Goal: Task Accomplishment & Management: Use online tool/utility

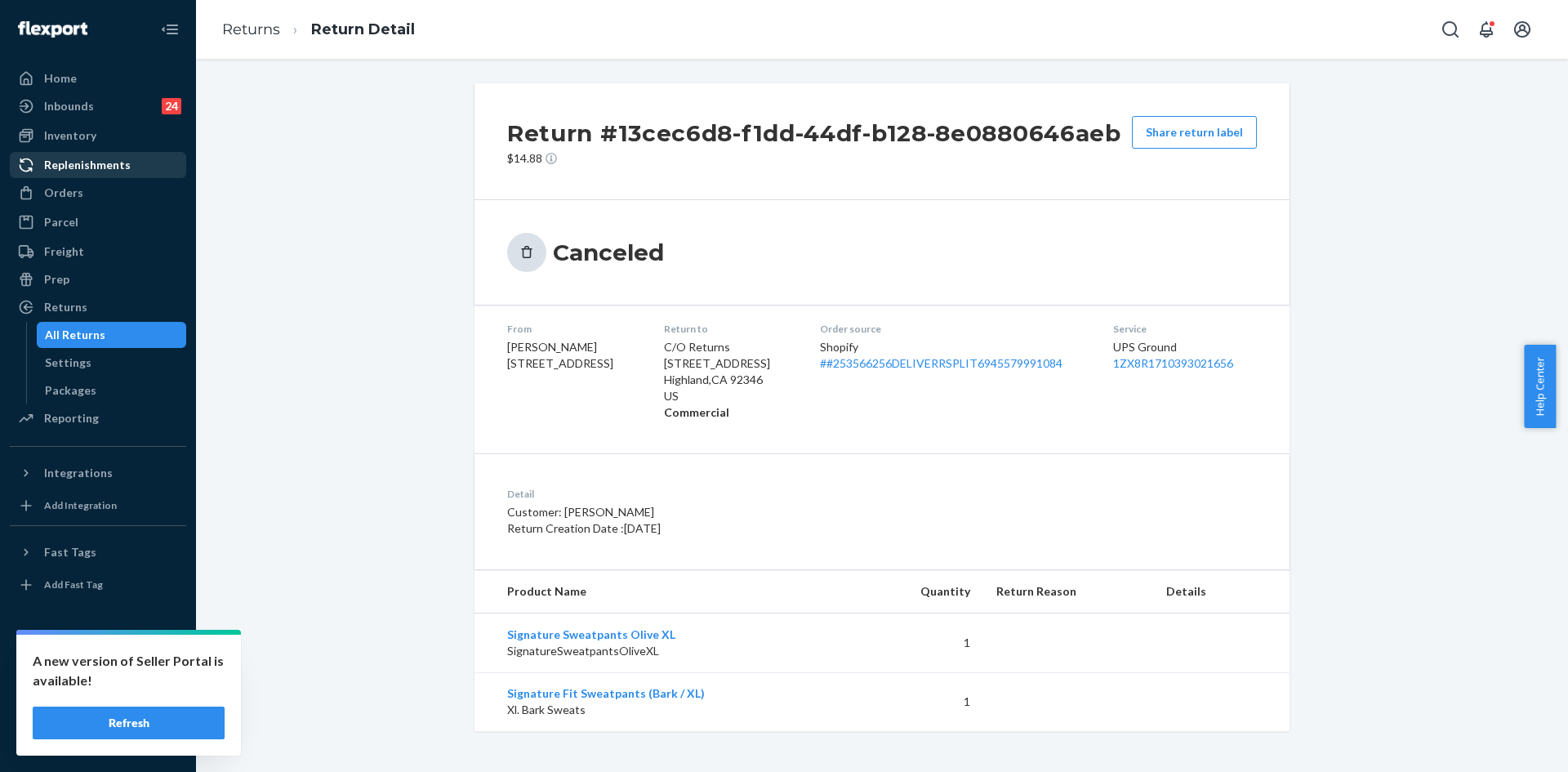
drag, startPoint x: 80, startPoint y: 200, endPoint x: 156, endPoint y: 157, distance: 87.3
click at [80, 200] on div "Orders" at bounding box center [63, 193] width 39 height 16
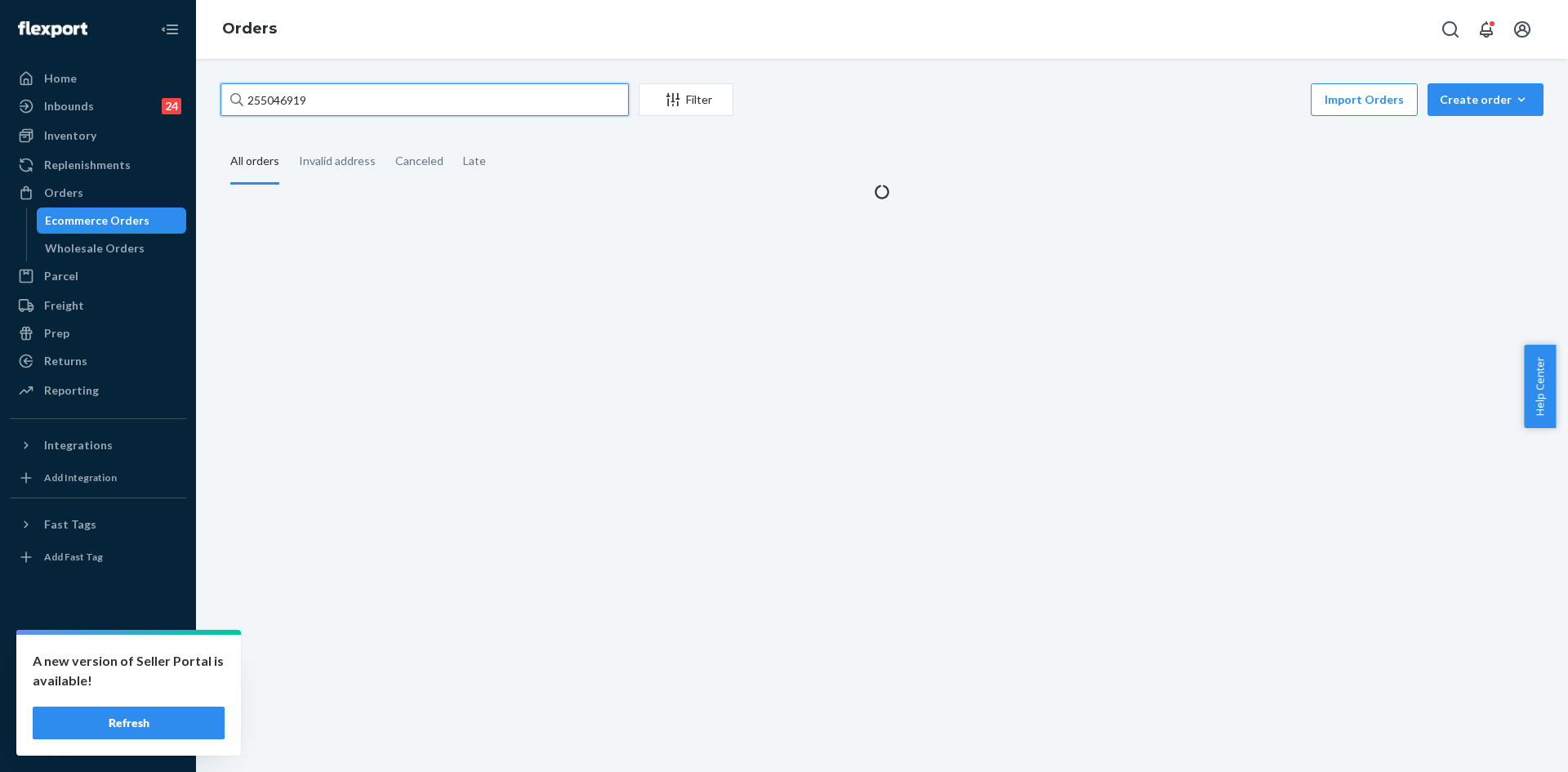
click at [309, 102] on input "255046919" at bounding box center [425, 99] width 409 height 33
paste input "90534"
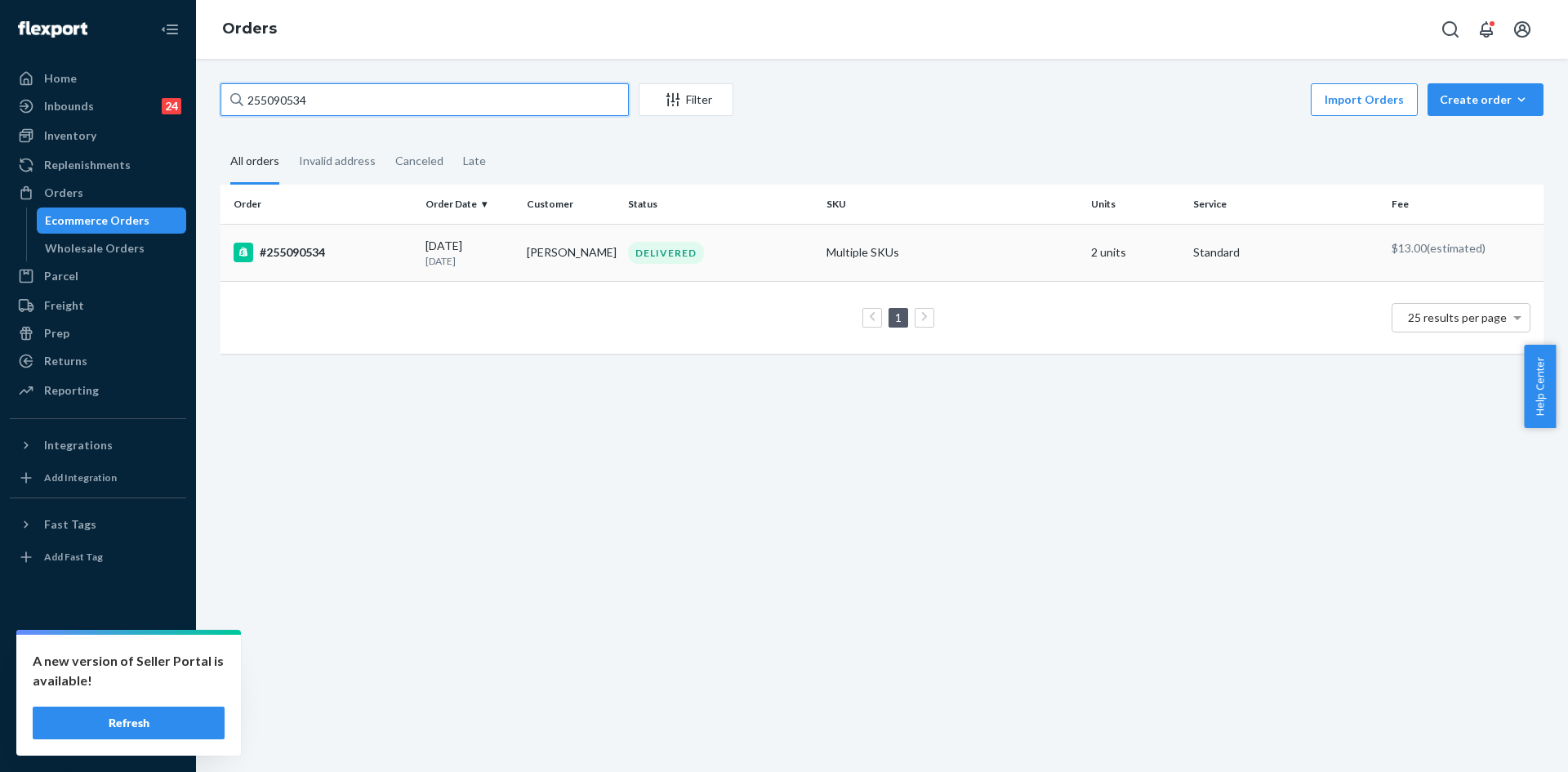
type input "255090534"
drag, startPoint x: 597, startPoint y: 253, endPoint x: 519, endPoint y: 253, distance: 78.0
click at [520, 253] on td "[PERSON_NAME]" at bounding box center [571, 253] width 102 height 57
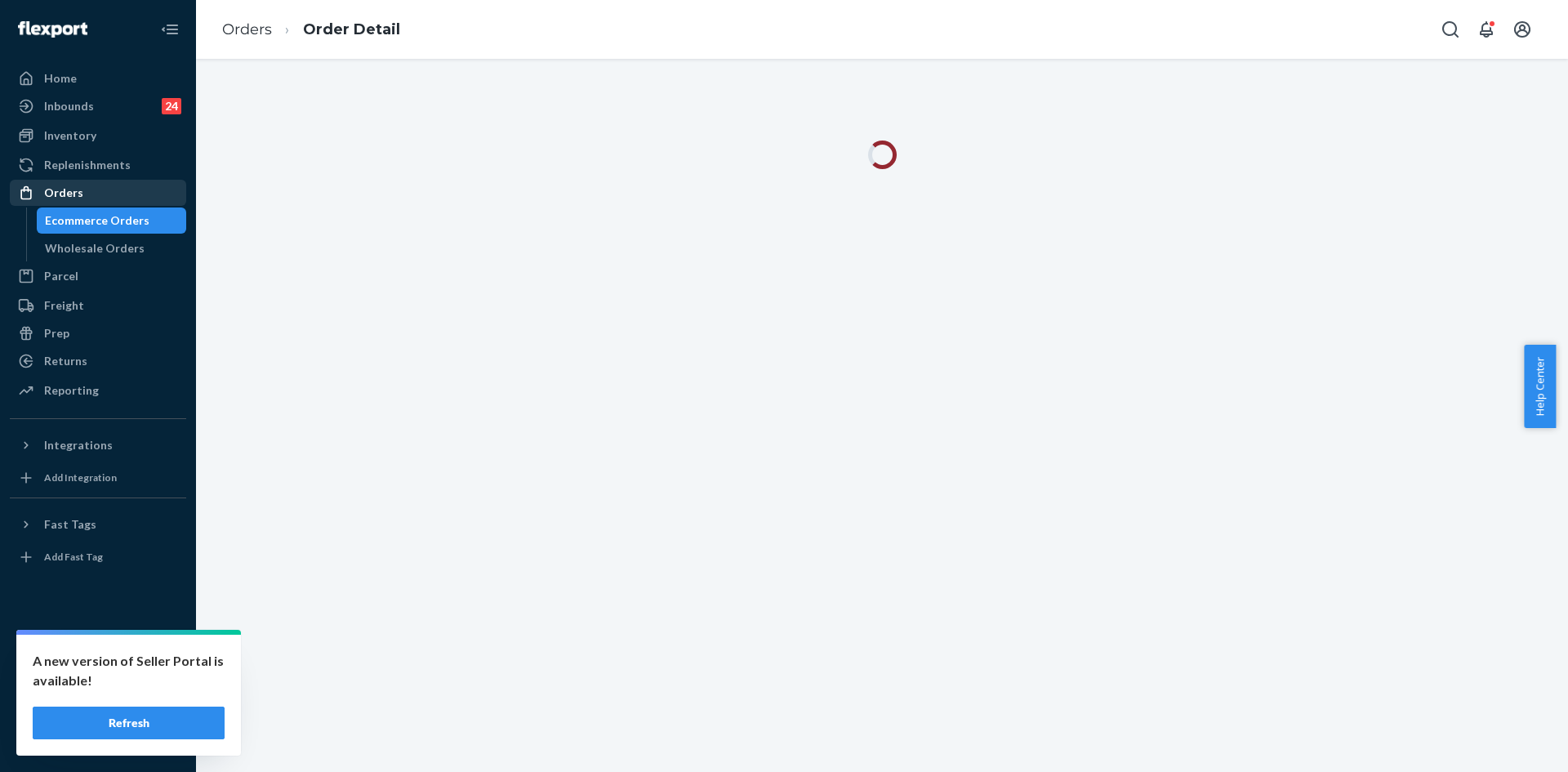
click at [124, 187] on div "Orders" at bounding box center [98, 193] width 173 height 23
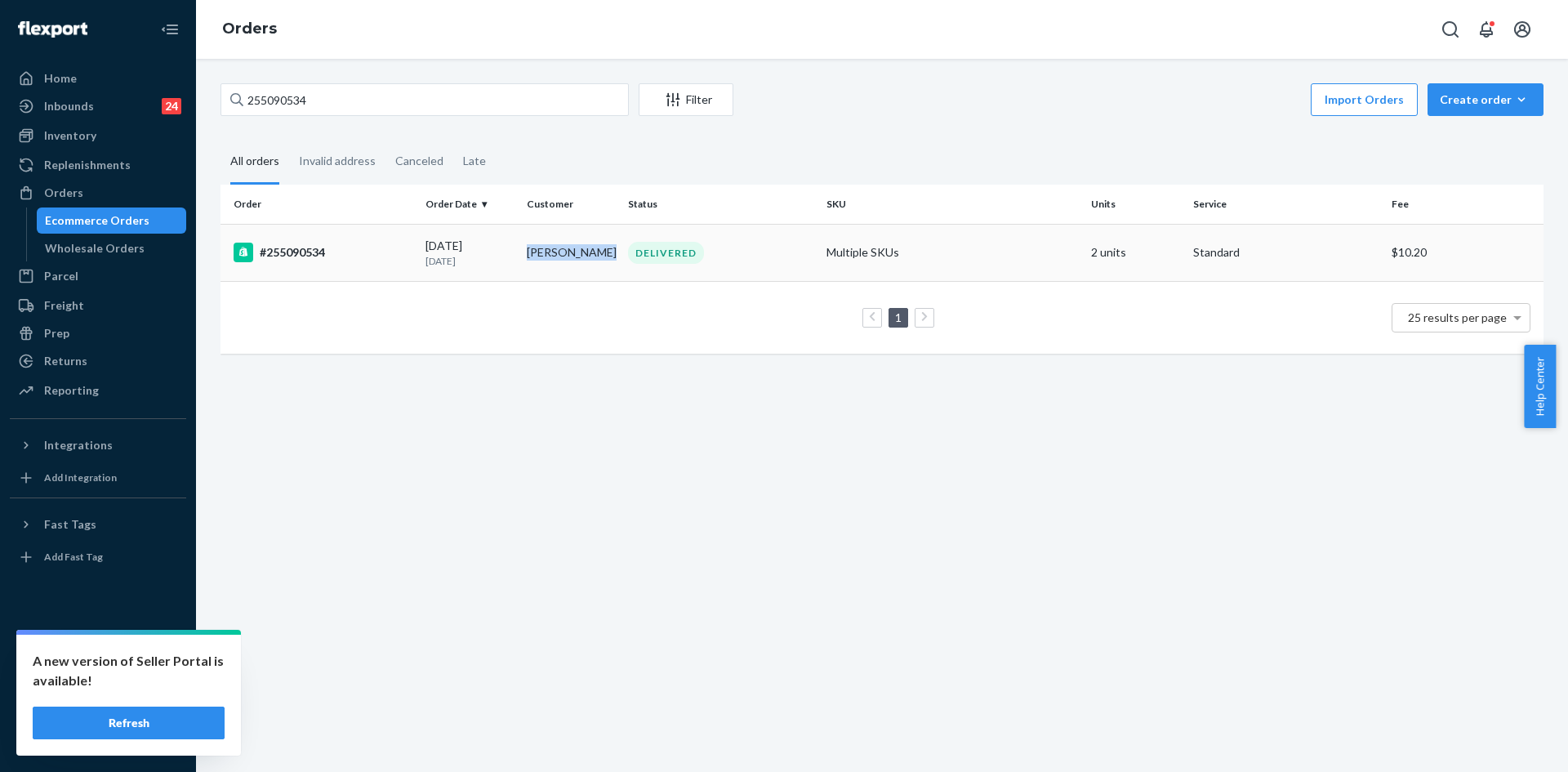
drag, startPoint x: 602, startPoint y: 255, endPoint x: 524, endPoint y: 258, distance: 78.1
click at [524, 258] on td "[PERSON_NAME]" at bounding box center [571, 253] width 102 height 57
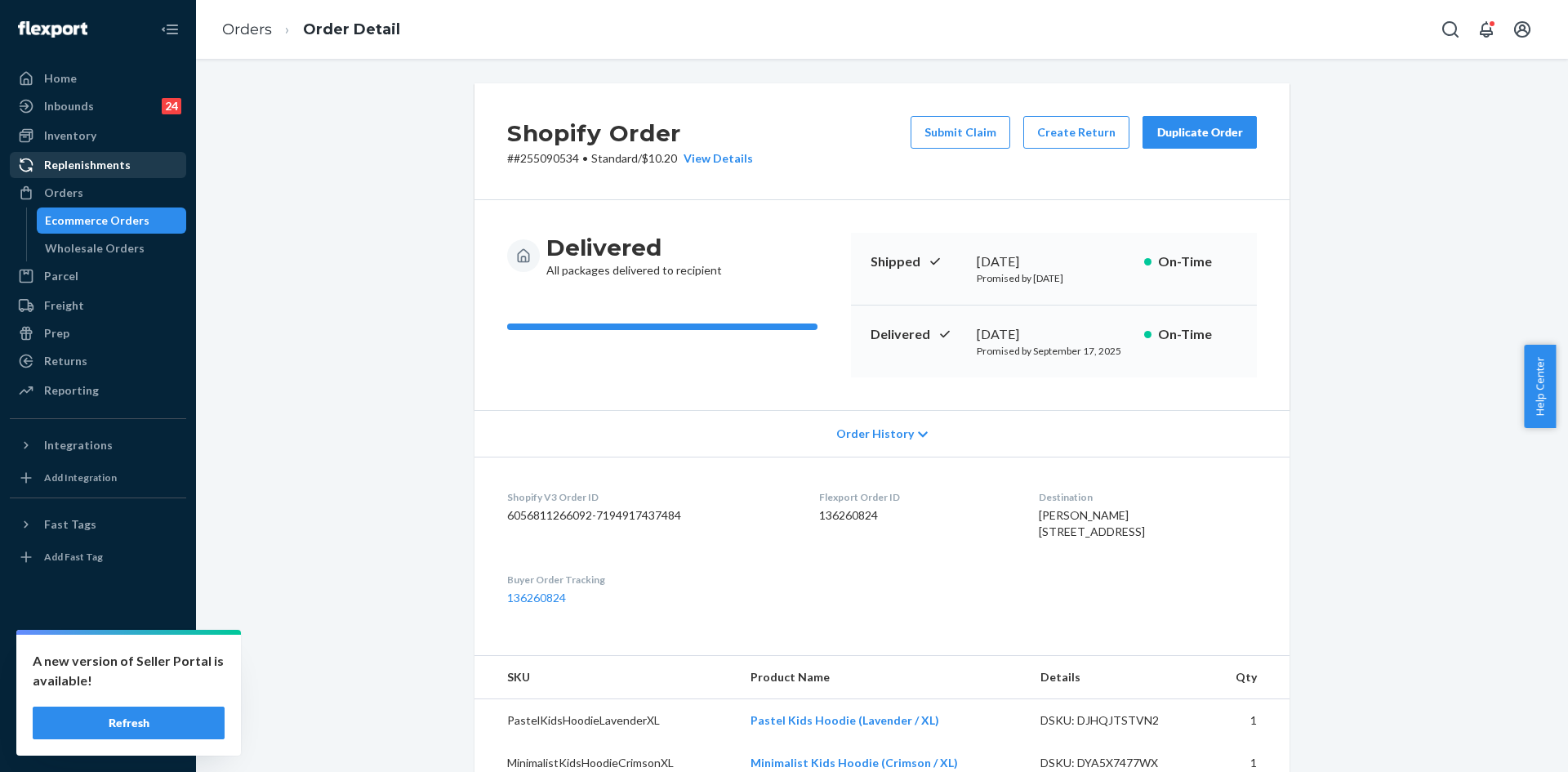
click at [80, 195] on div "Orders" at bounding box center [63, 193] width 39 height 16
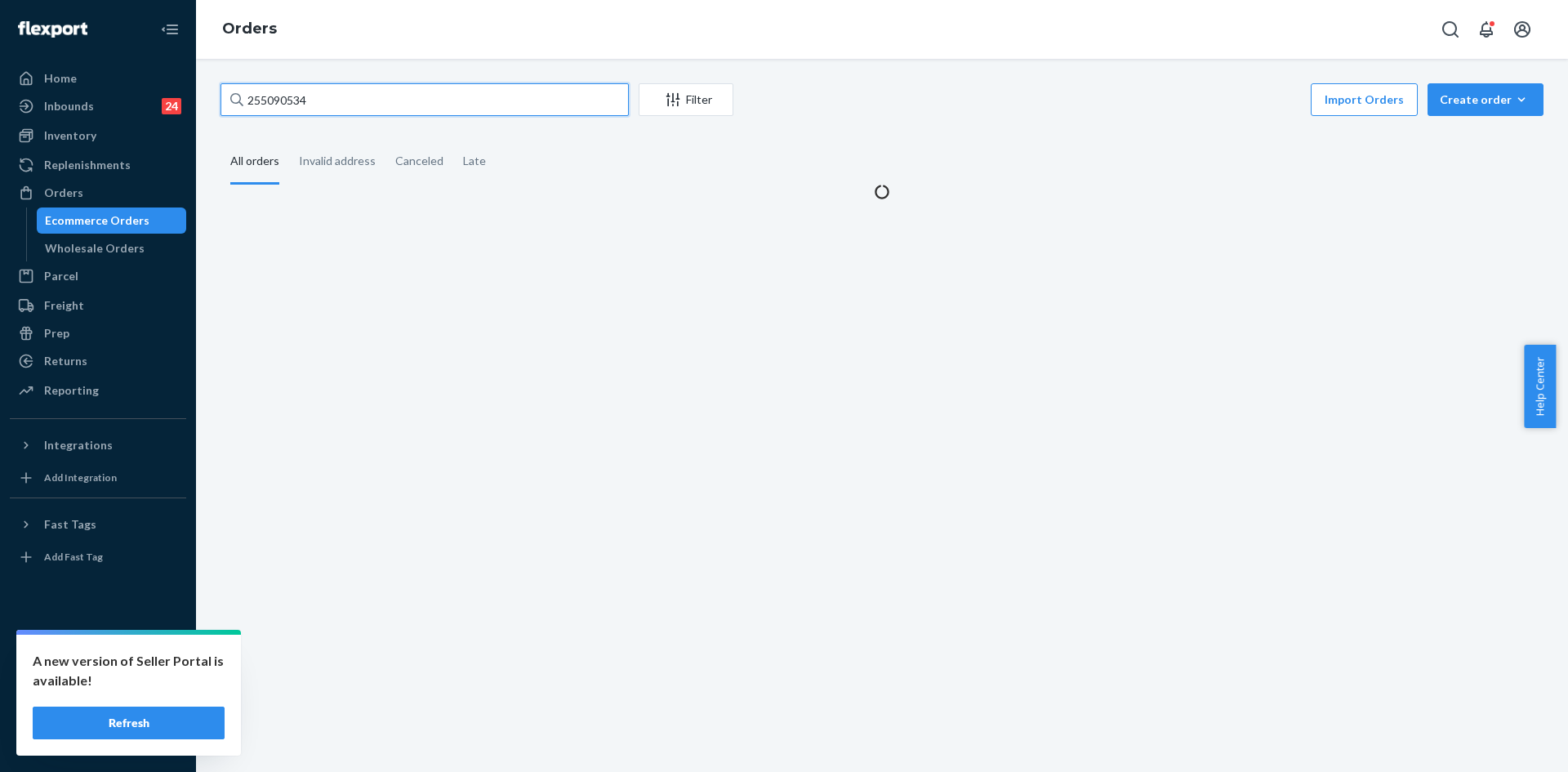
click at [332, 98] on input "255090534" at bounding box center [425, 99] width 409 height 33
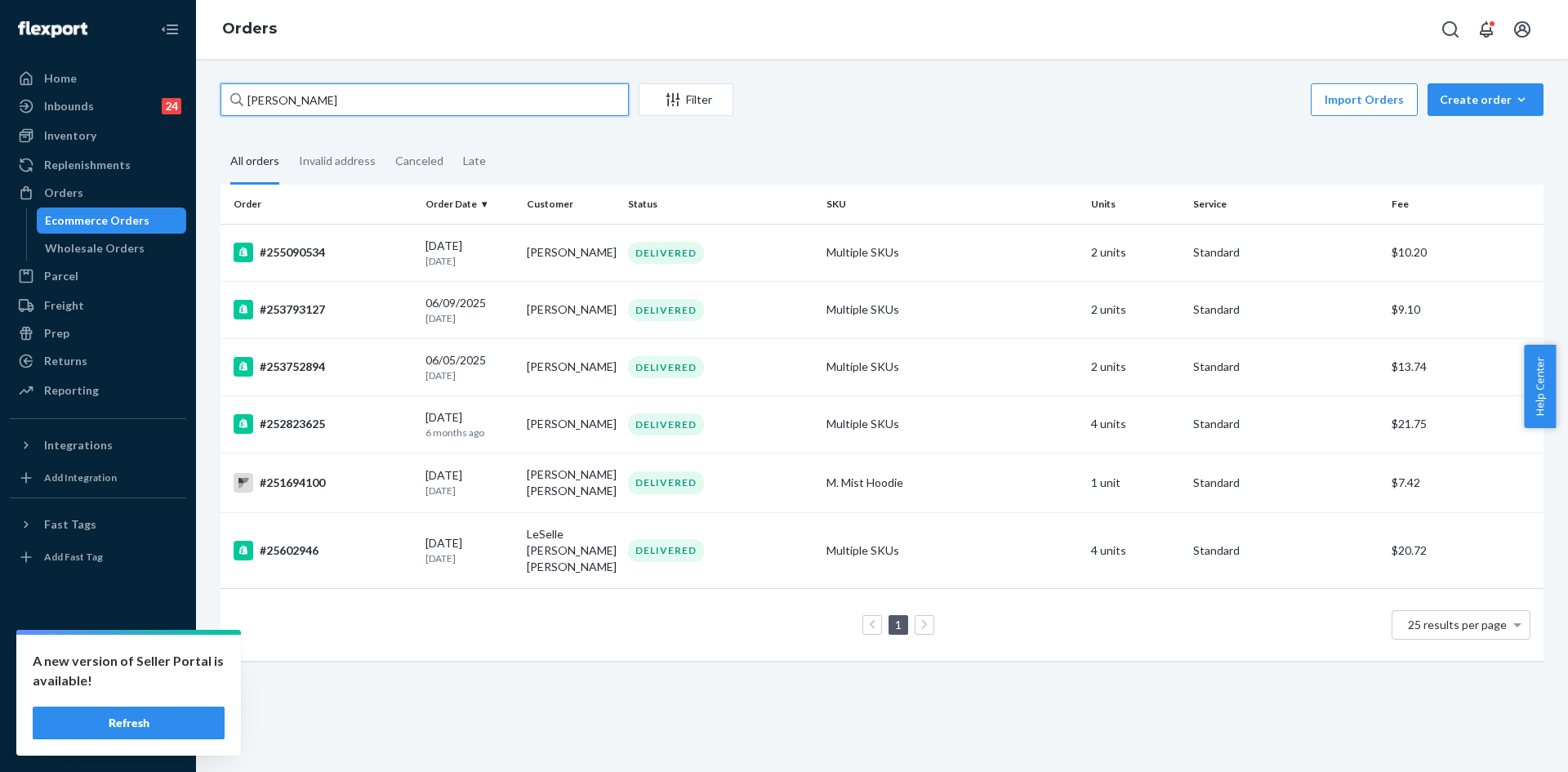
type input "[PERSON_NAME]"
click at [398, 265] on td "#255090534" at bounding box center [319, 253] width 199 height 57
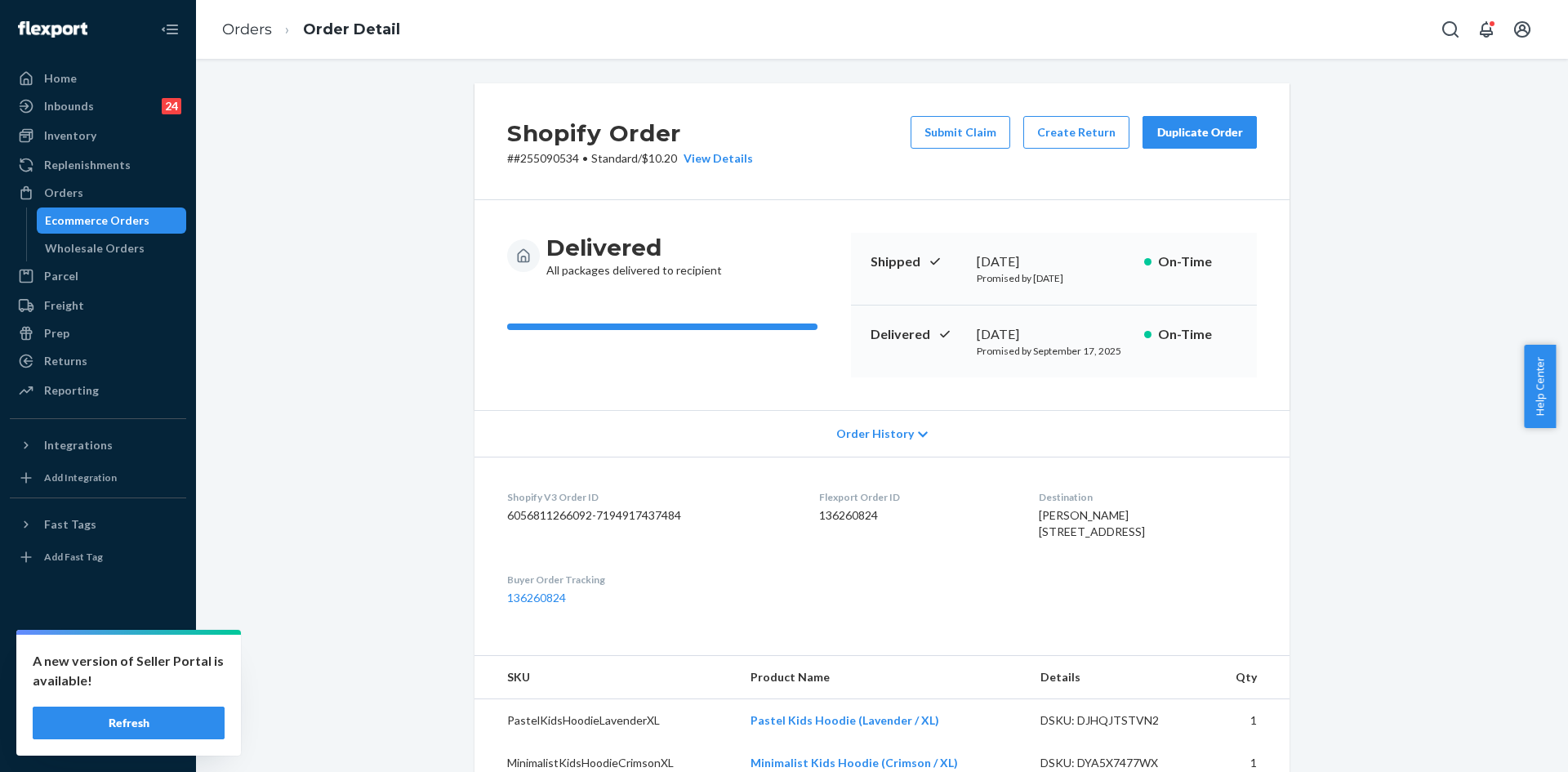
click at [1191, 132] on div "Duplicate Order" at bounding box center [1200, 132] width 87 height 16
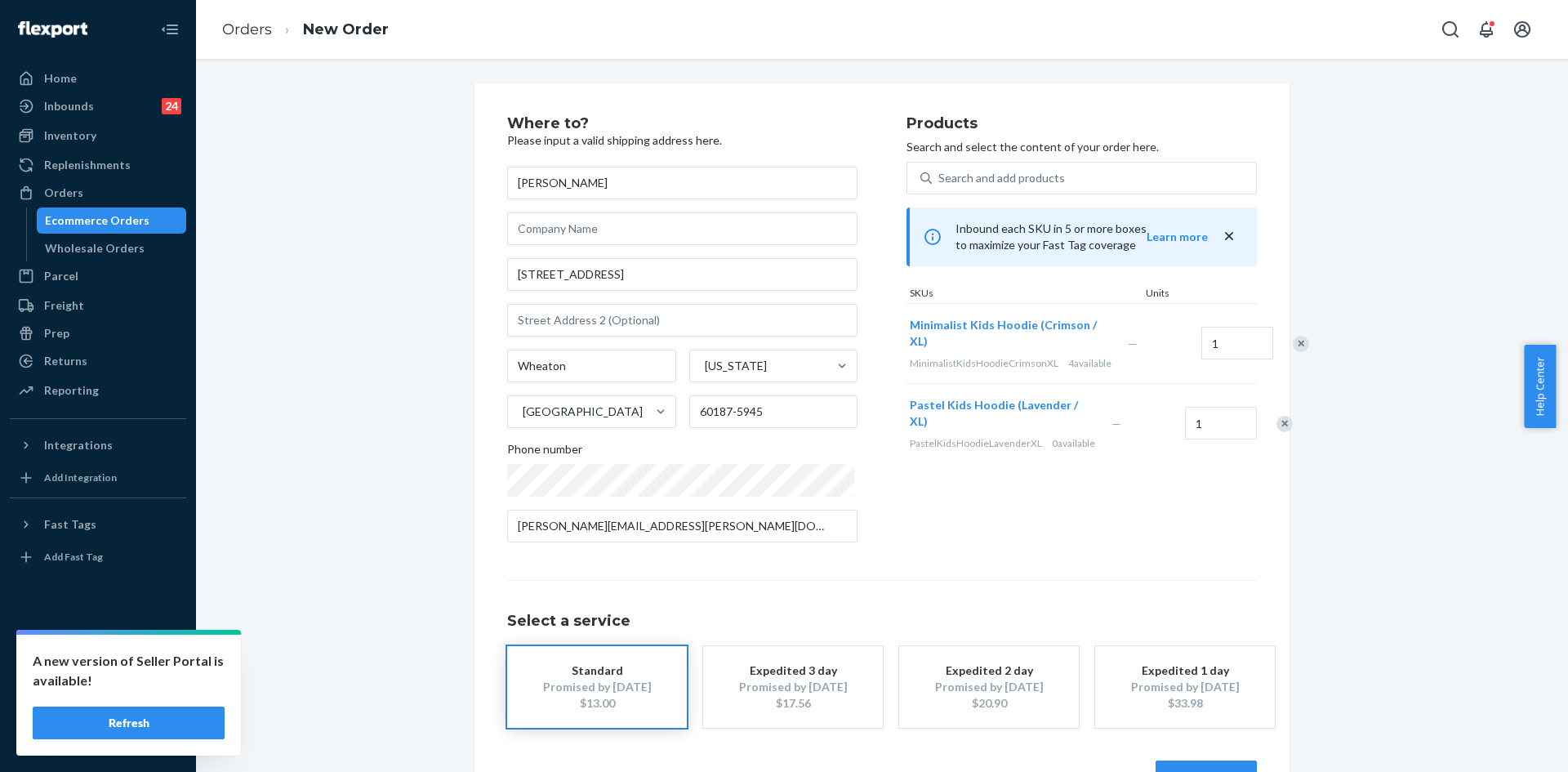
click at [1276, 432] on div "Remove Item" at bounding box center [1284, 424] width 16 height 16
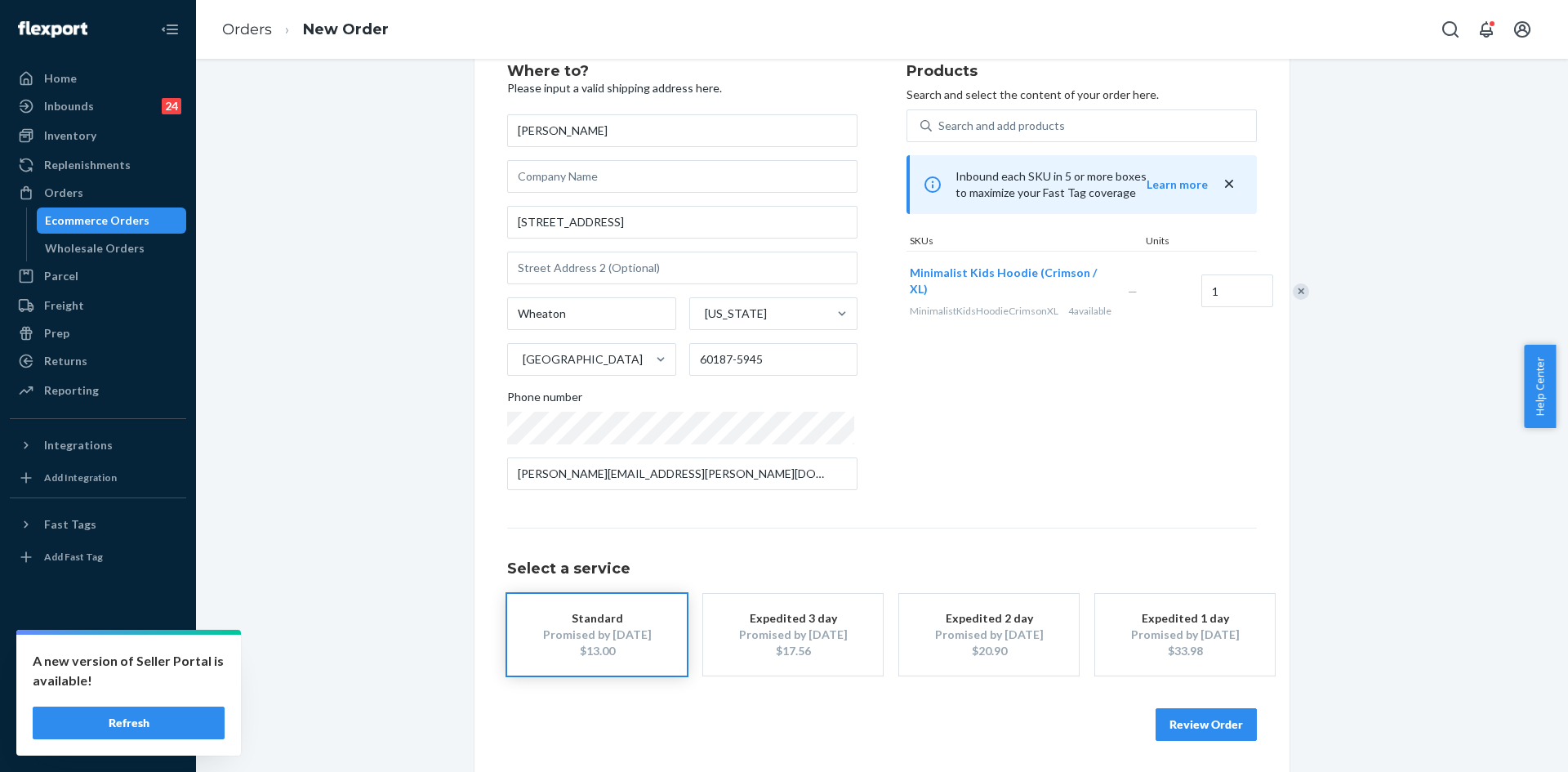
scroll to position [54, 0]
click at [1195, 733] on button "Review Order" at bounding box center [1207, 723] width 102 height 33
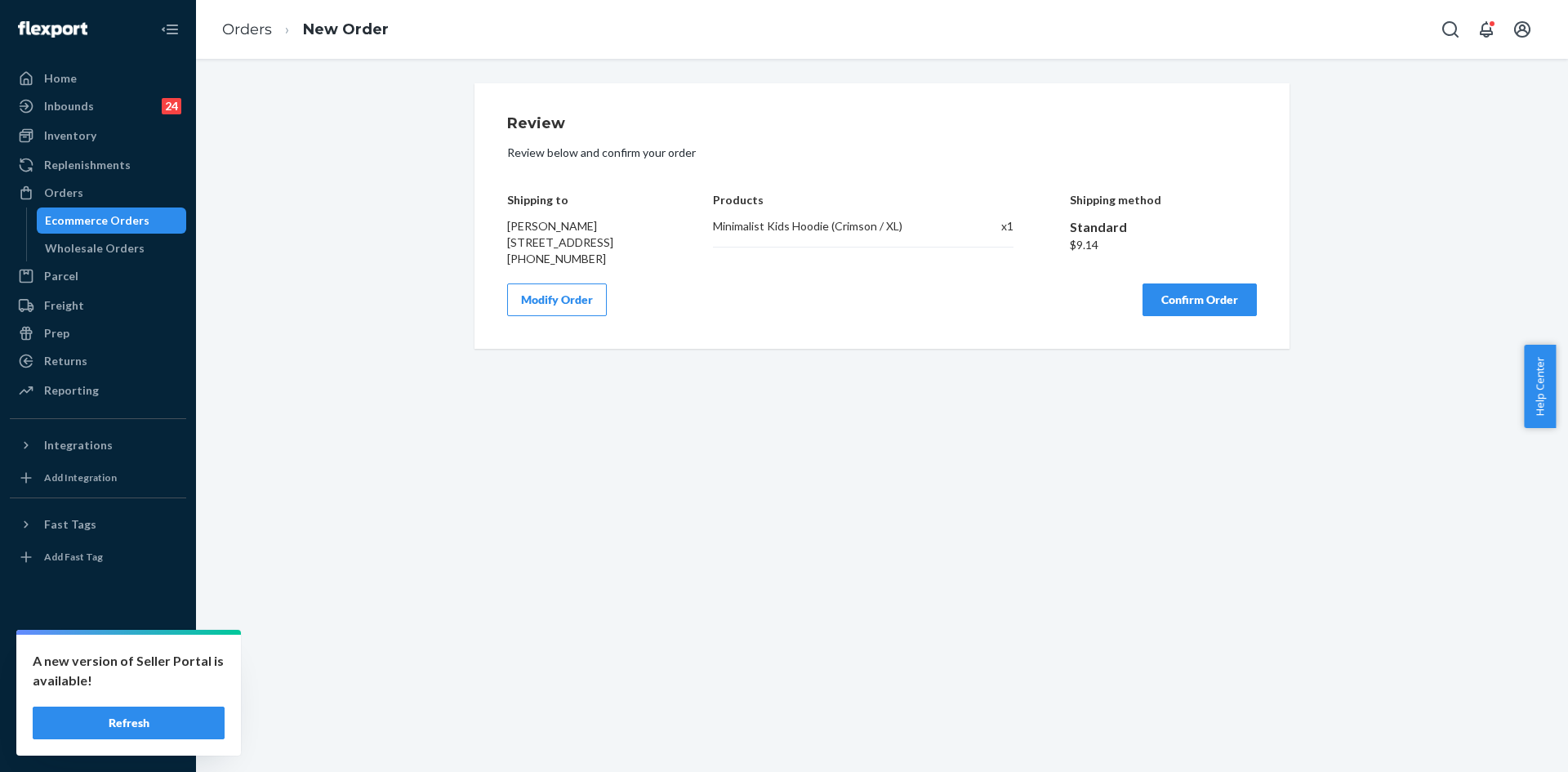
click at [1173, 312] on button "Confirm Order" at bounding box center [1200, 300] width 114 height 33
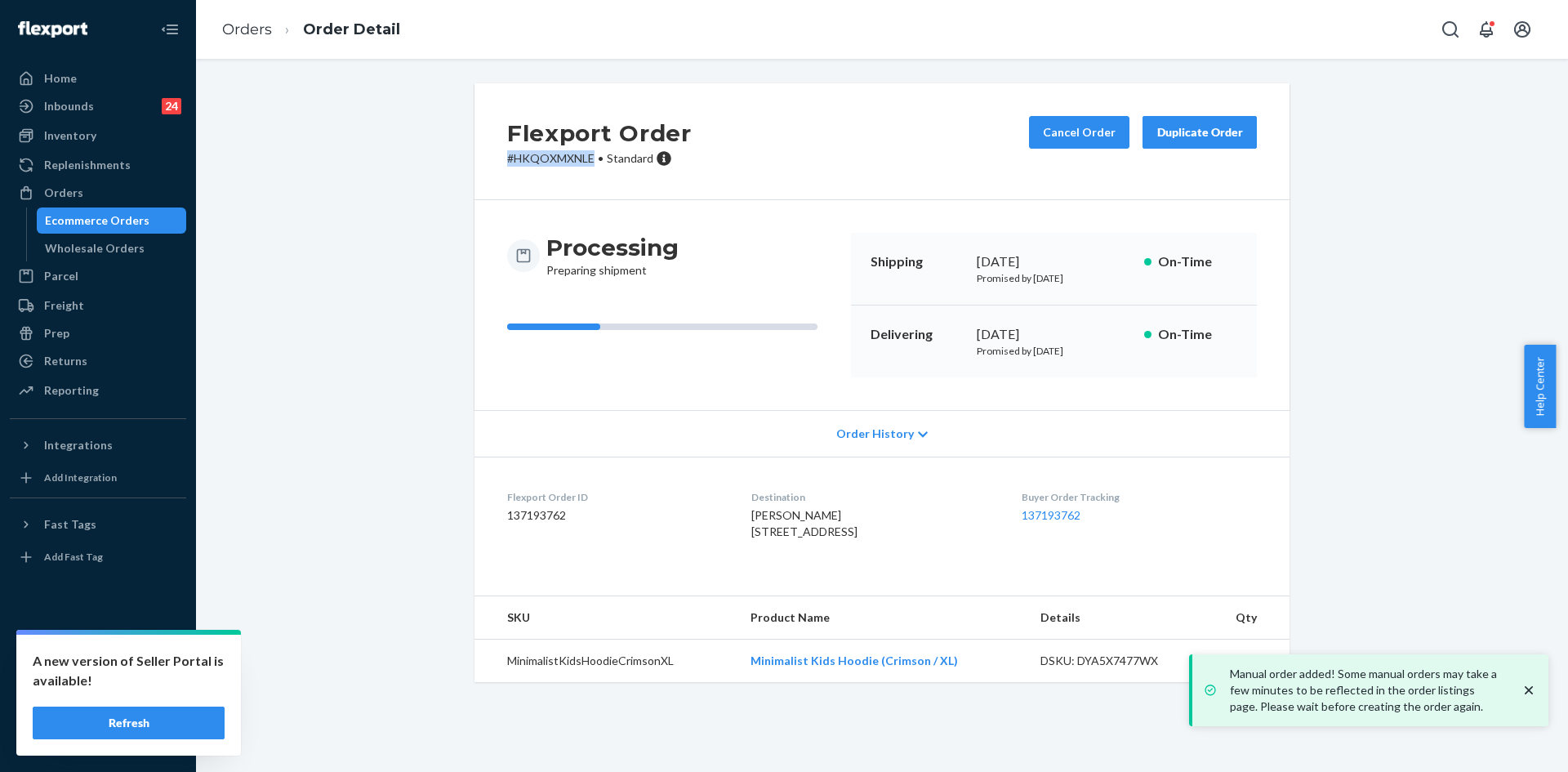
drag, startPoint x: 588, startPoint y: 157, endPoint x: 489, endPoint y: 162, distance: 99.1
click at [489, 162] on div "Flexport Order # HKQOXMXNLE • Standard Cancel Order Duplicate Order" at bounding box center [882, 141] width 815 height 117
copy p "# HKQOXMXNLE"
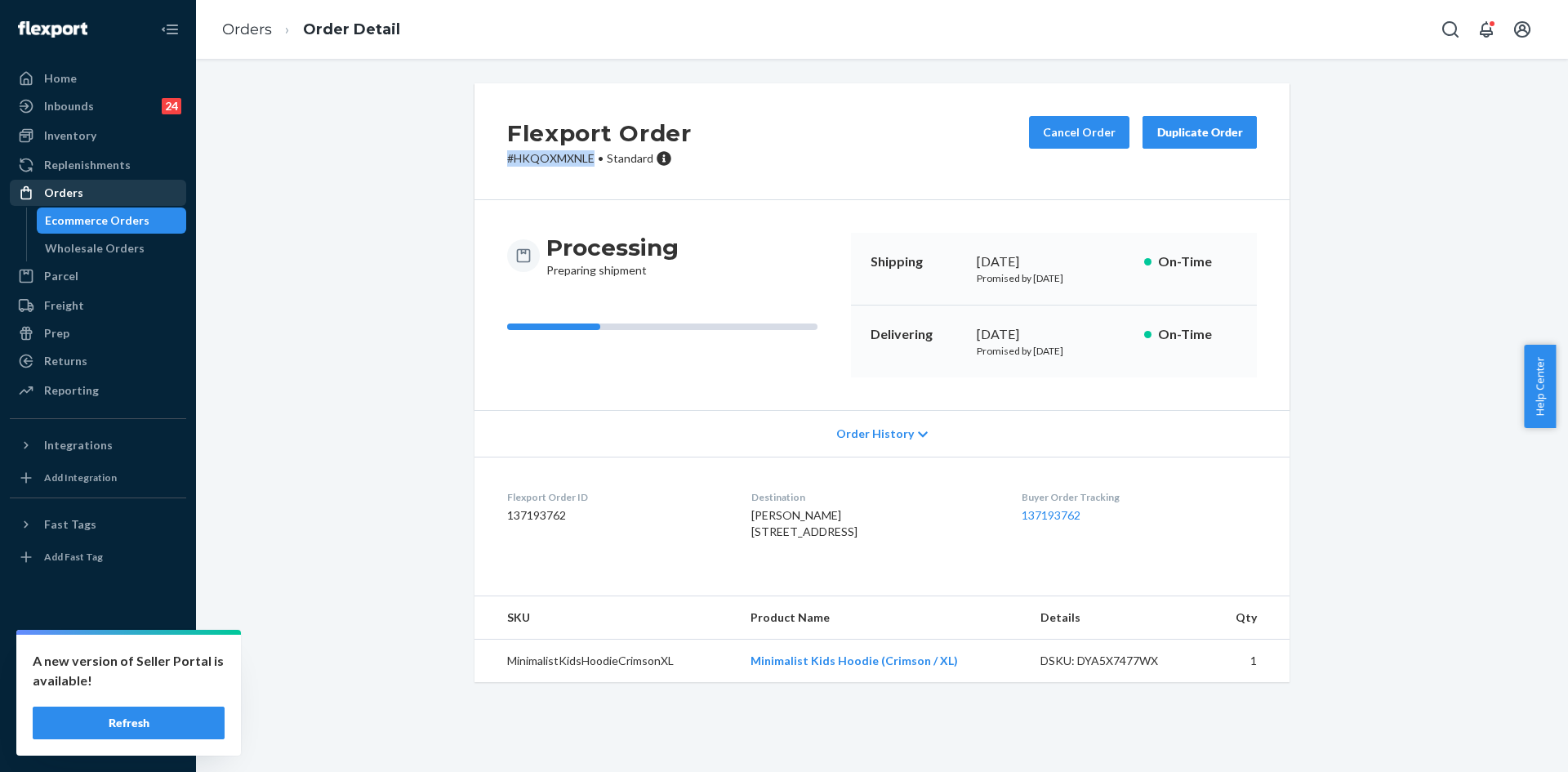
click at [83, 195] on div "Orders" at bounding box center [98, 193] width 173 height 23
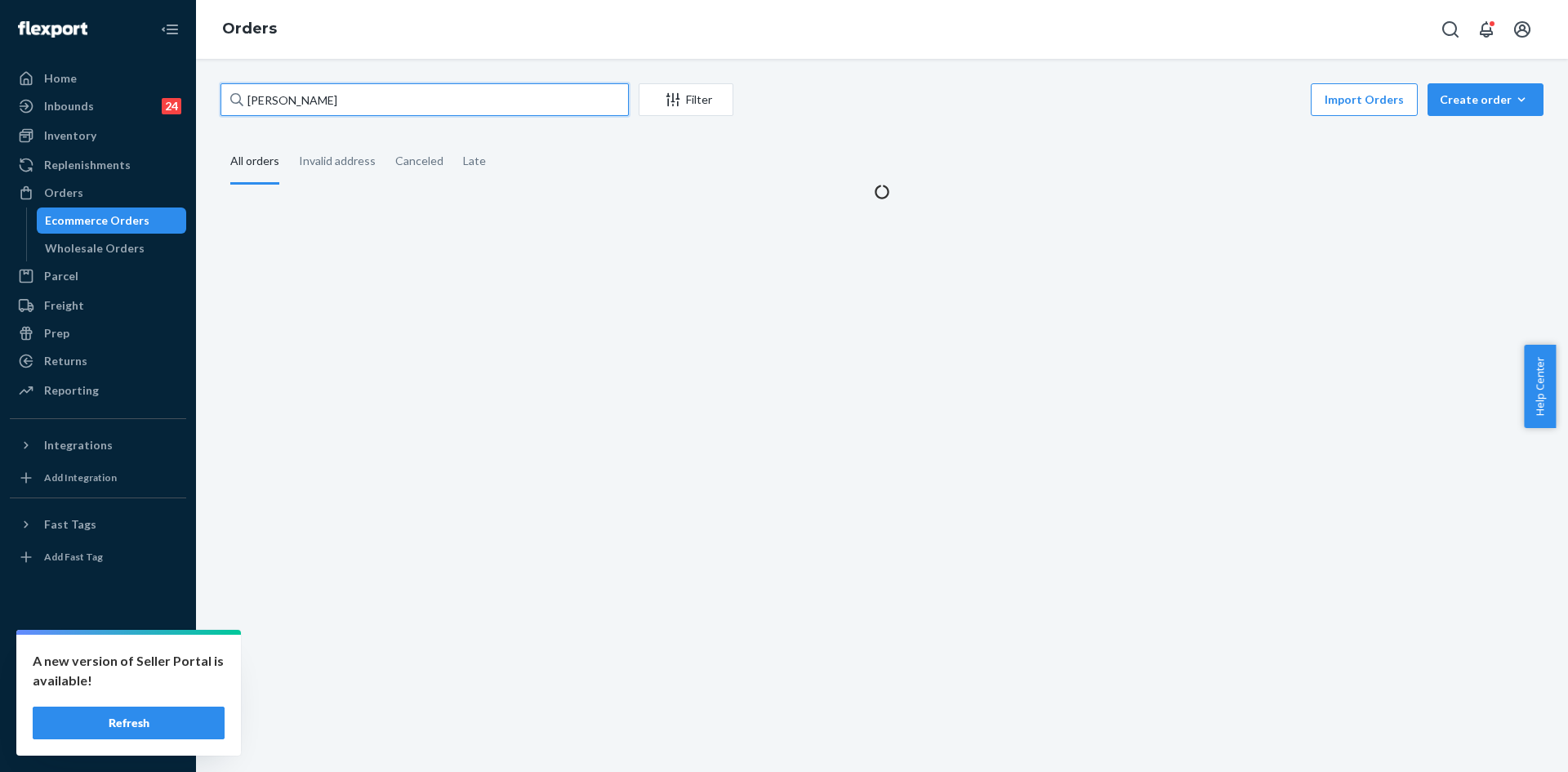
click at [417, 101] on input "[PERSON_NAME]" at bounding box center [425, 99] width 409 height 33
paste input "255288278"
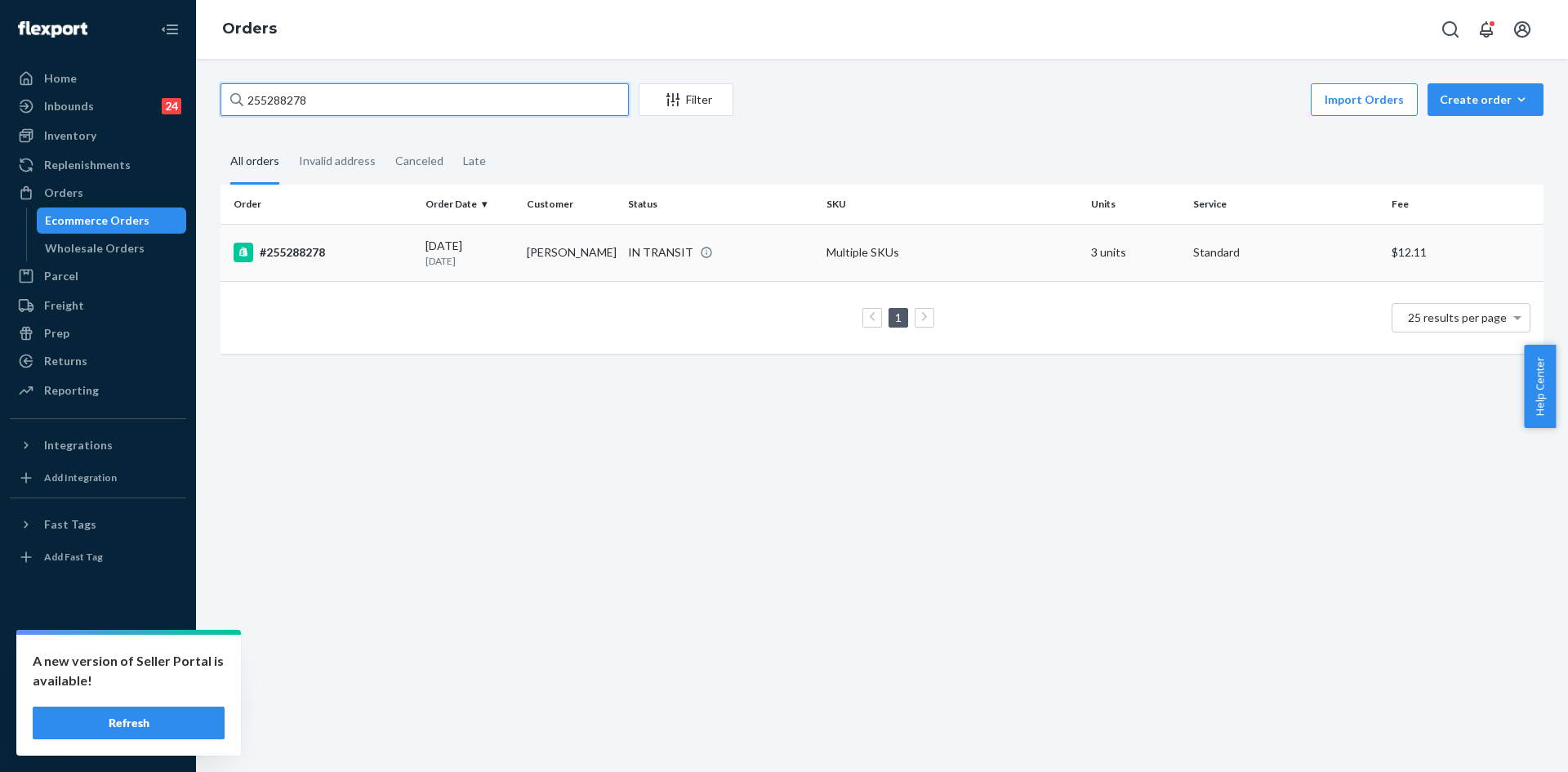
type input "255288278"
click at [770, 269] on td "IN TRANSIT" at bounding box center [721, 253] width 199 height 57
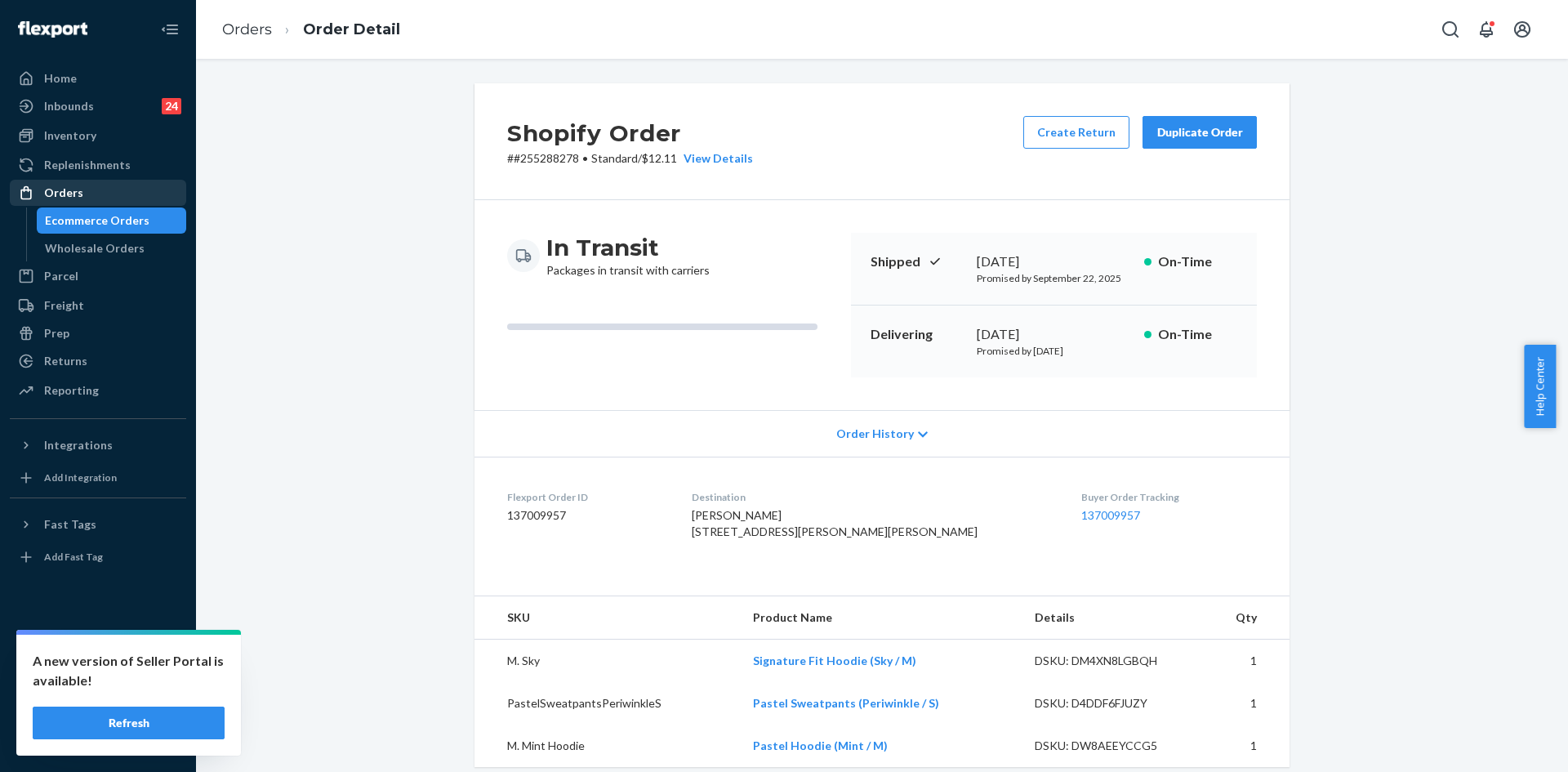
click at [99, 195] on div "Orders" at bounding box center [98, 193] width 173 height 23
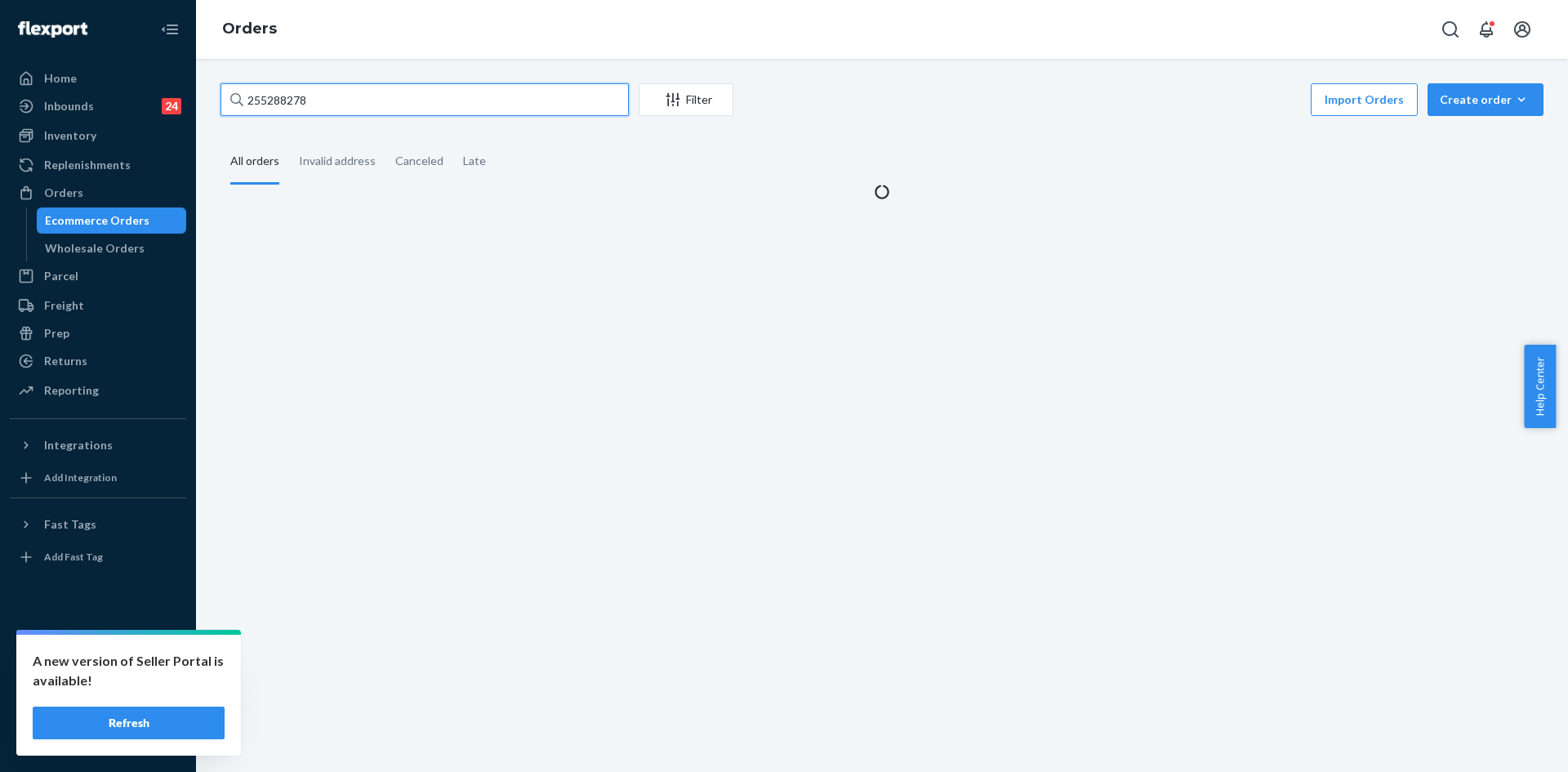
click at [383, 97] on input "255288278" at bounding box center [425, 99] width 409 height 33
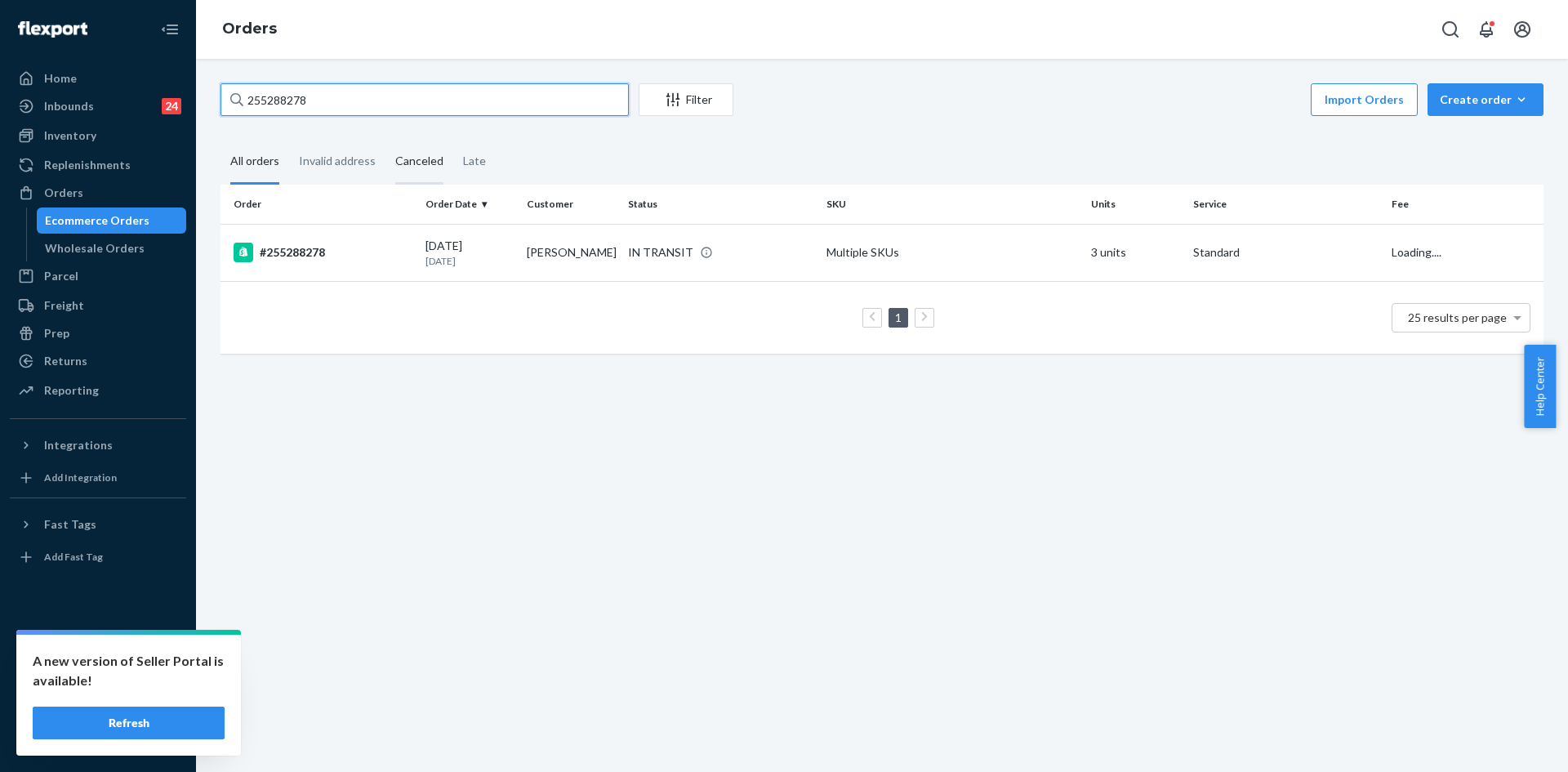
paste input "121296"
type input "255121296"
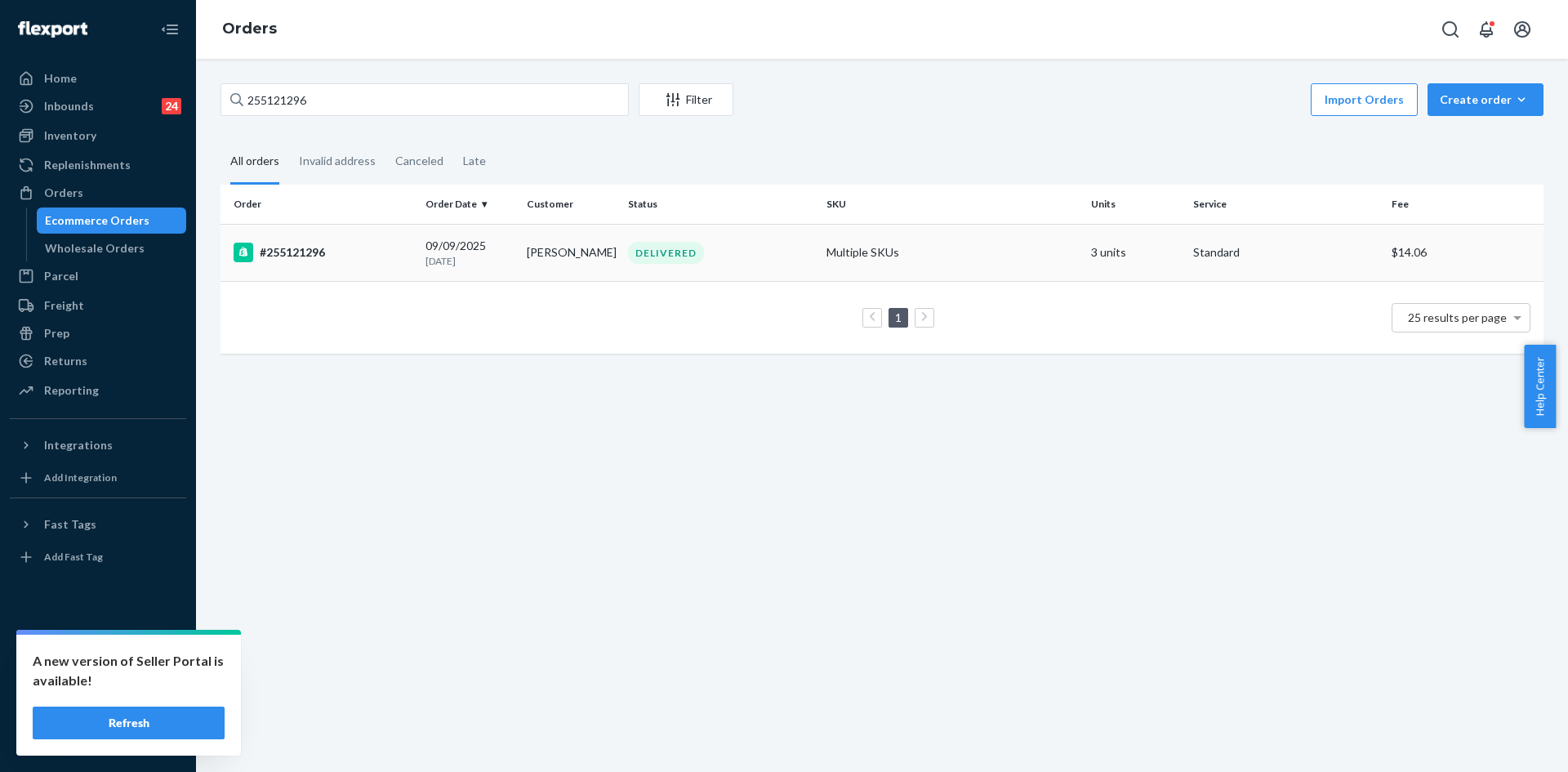
click at [611, 263] on td "[PERSON_NAME]" at bounding box center [571, 253] width 102 height 57
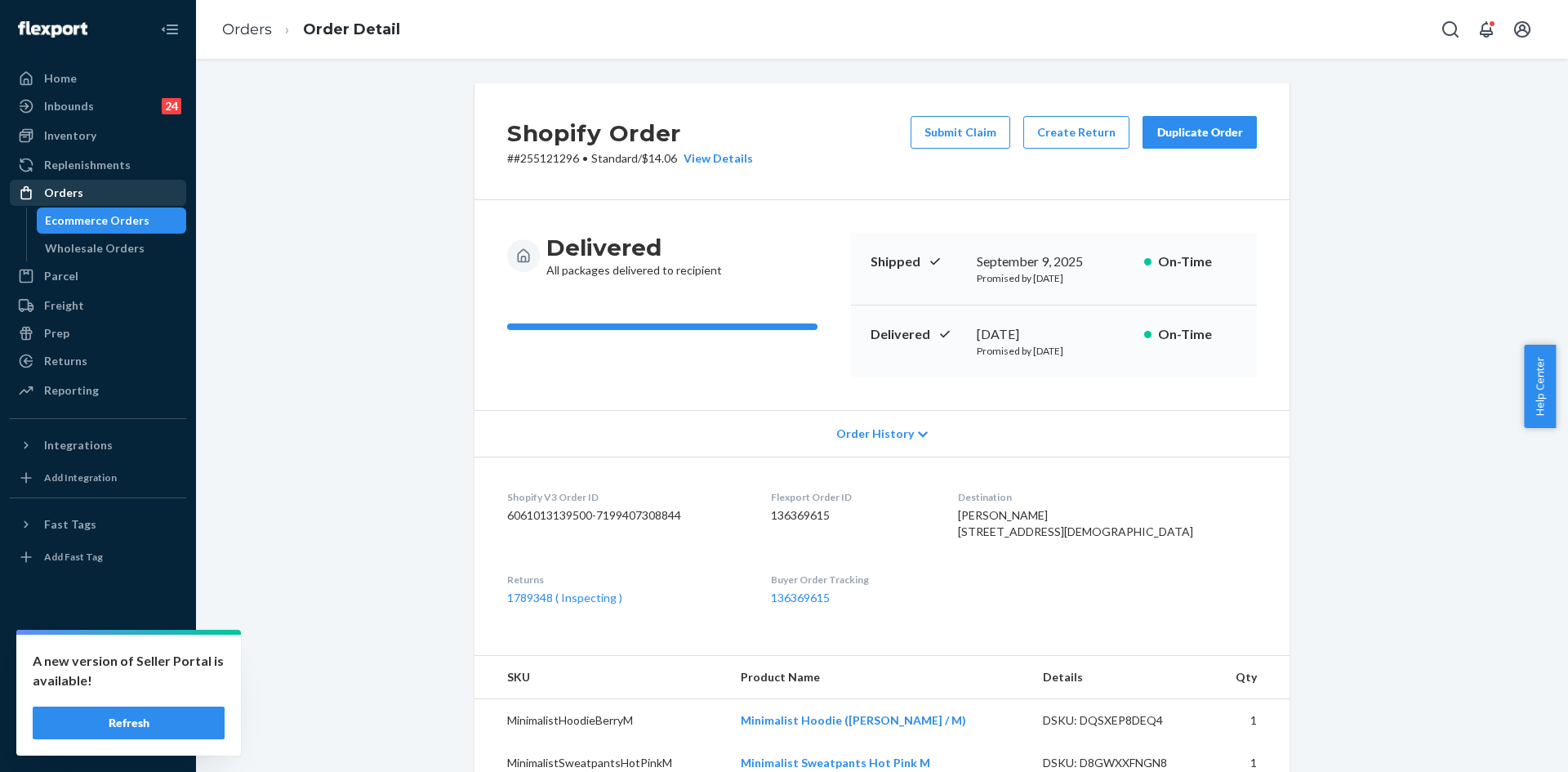
click at [95, 203] on div "Orders" at bounding box center [98, 193] width 173 height 23
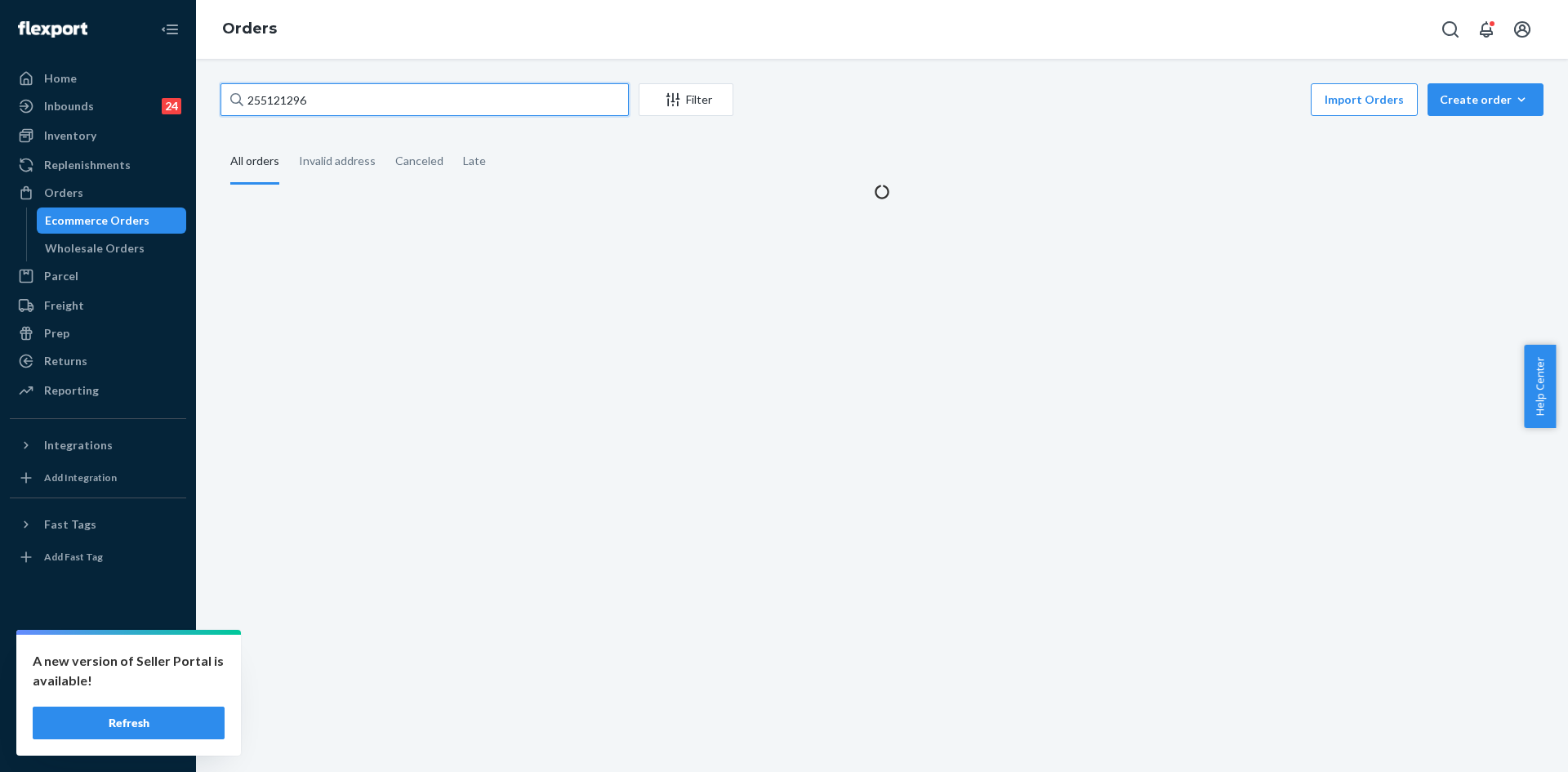
click at [358, 105] on input "255121296" at bounding box center [425, 99] width 409 height 33
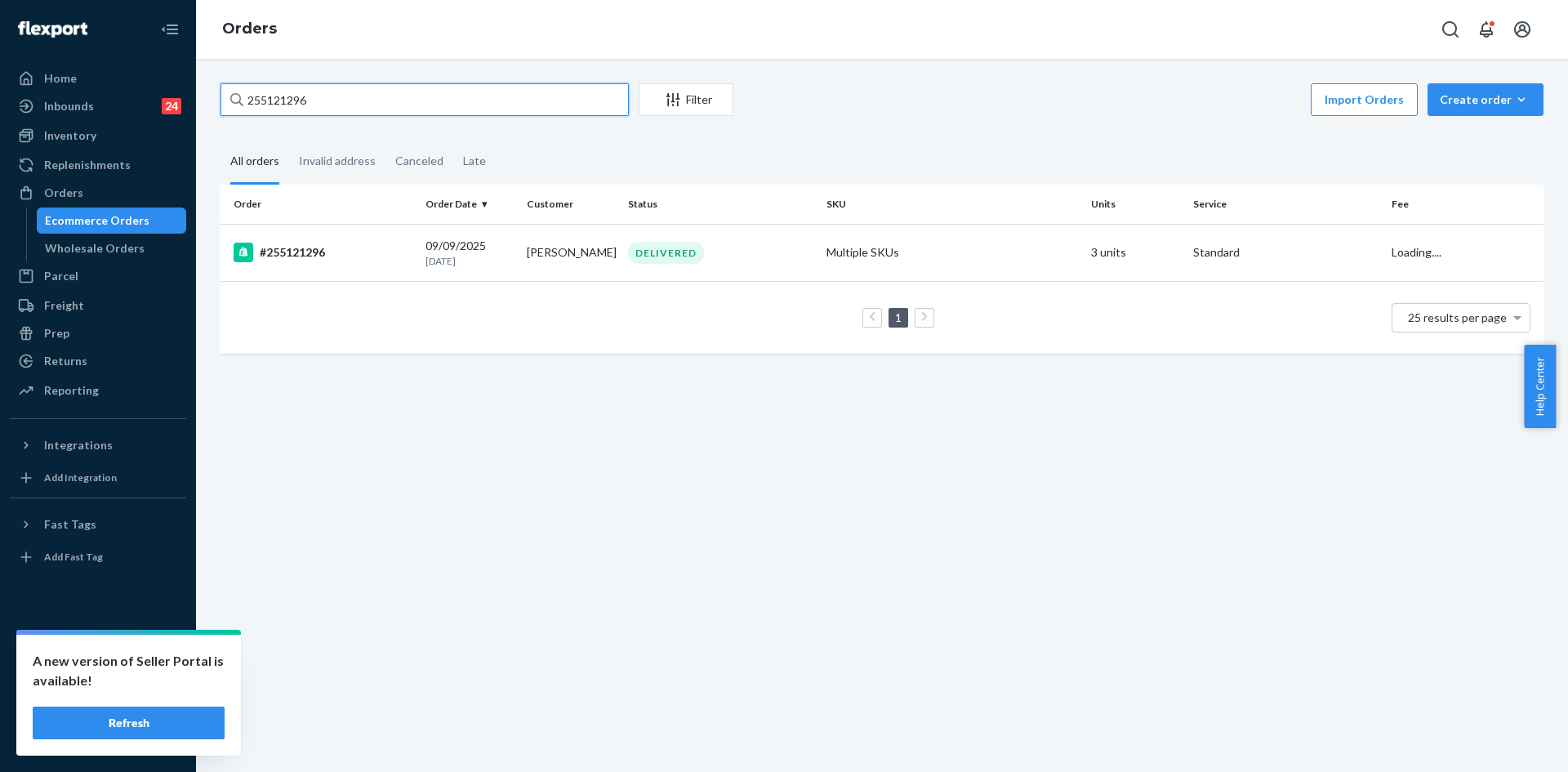
click at [358, 105] on input "255121296" at bounding box center [425, 99] width 409 height 33
click at [698, 268] on td "DELIVERED" at bounding box center [721, 253] width 199 height 57
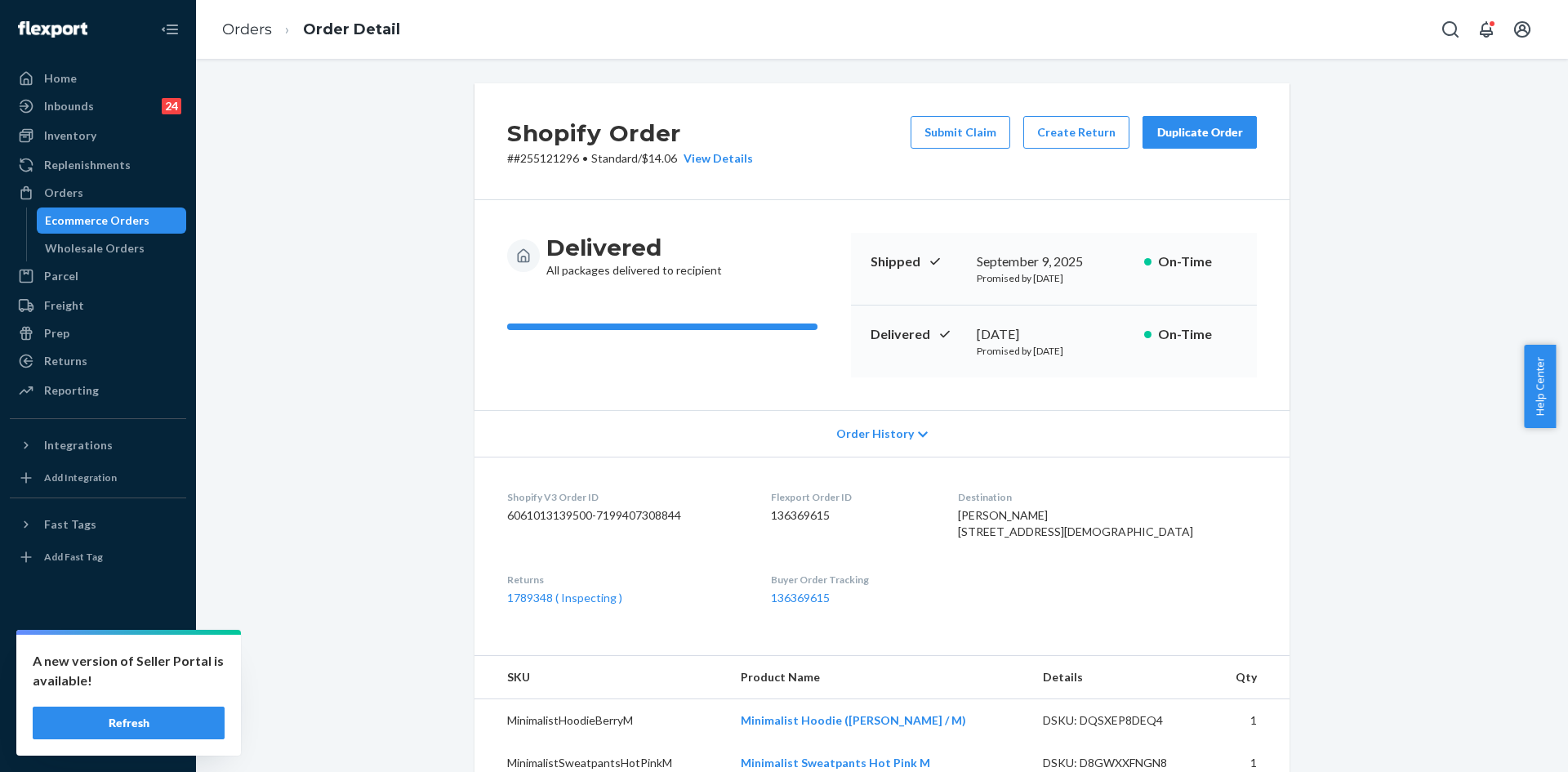
click at [1169, 139] on div "Duplicate Order" at bounding box center [1200, 132] width 87 height 16
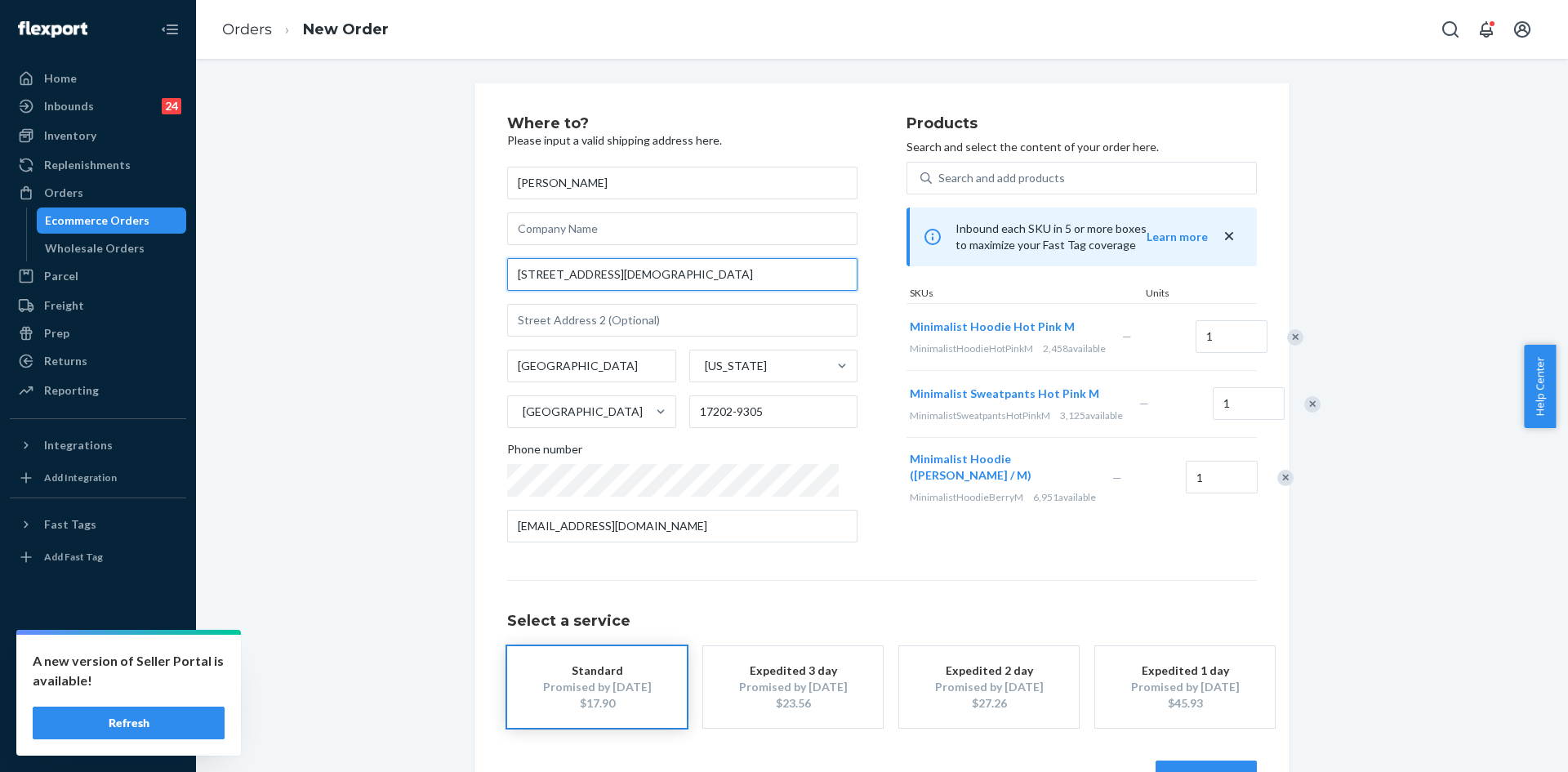
drag, startPoint x: 618, startPoint y: 277, endPoint x: 483, endPoint y: 280, distance: 135.0
click at [483, 280] on div "Where to? Please input a valid shipping address here. [PERSON_NAME] [STREET_ADD…" at bounding box center [882, 454] width 815 height 743
paste input "[STREET_ADDRESS]"
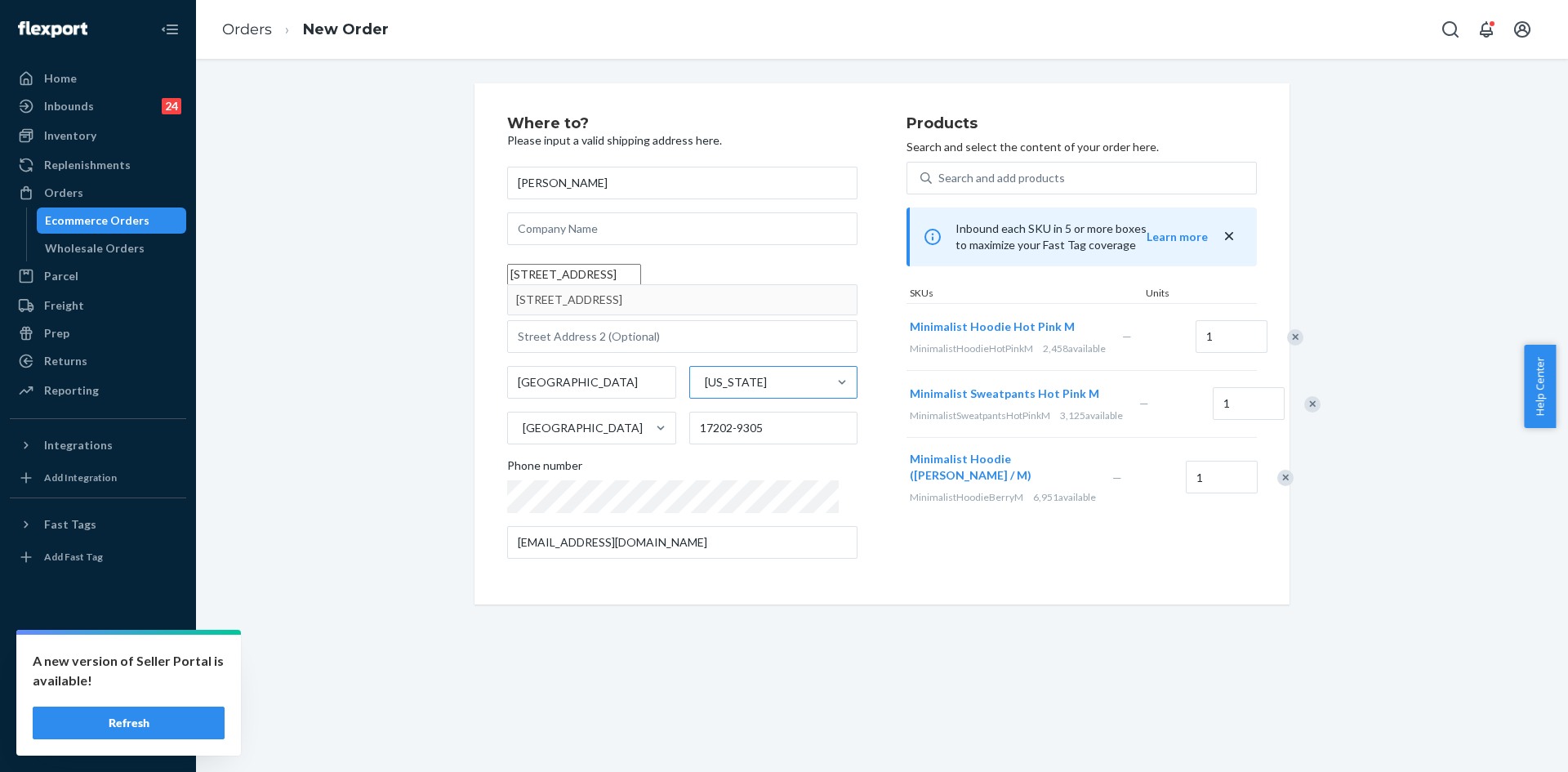
type input "[STREET_ADDRESS]"
type input "17202"
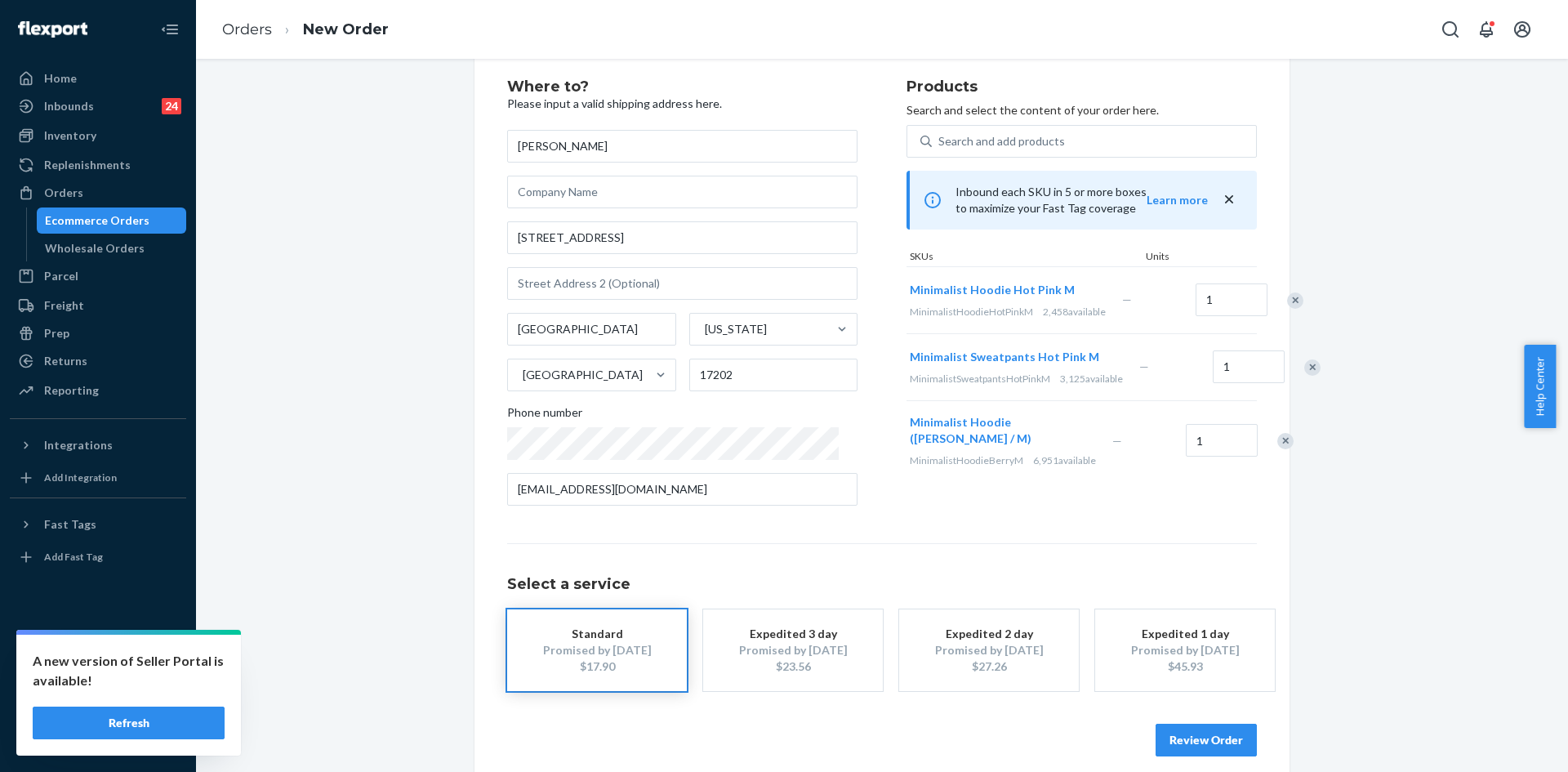
scroll to position [37, 0]
click at [1230, 741] on button "Review Order" at bounding box center [1207, 740] width 102 height 33
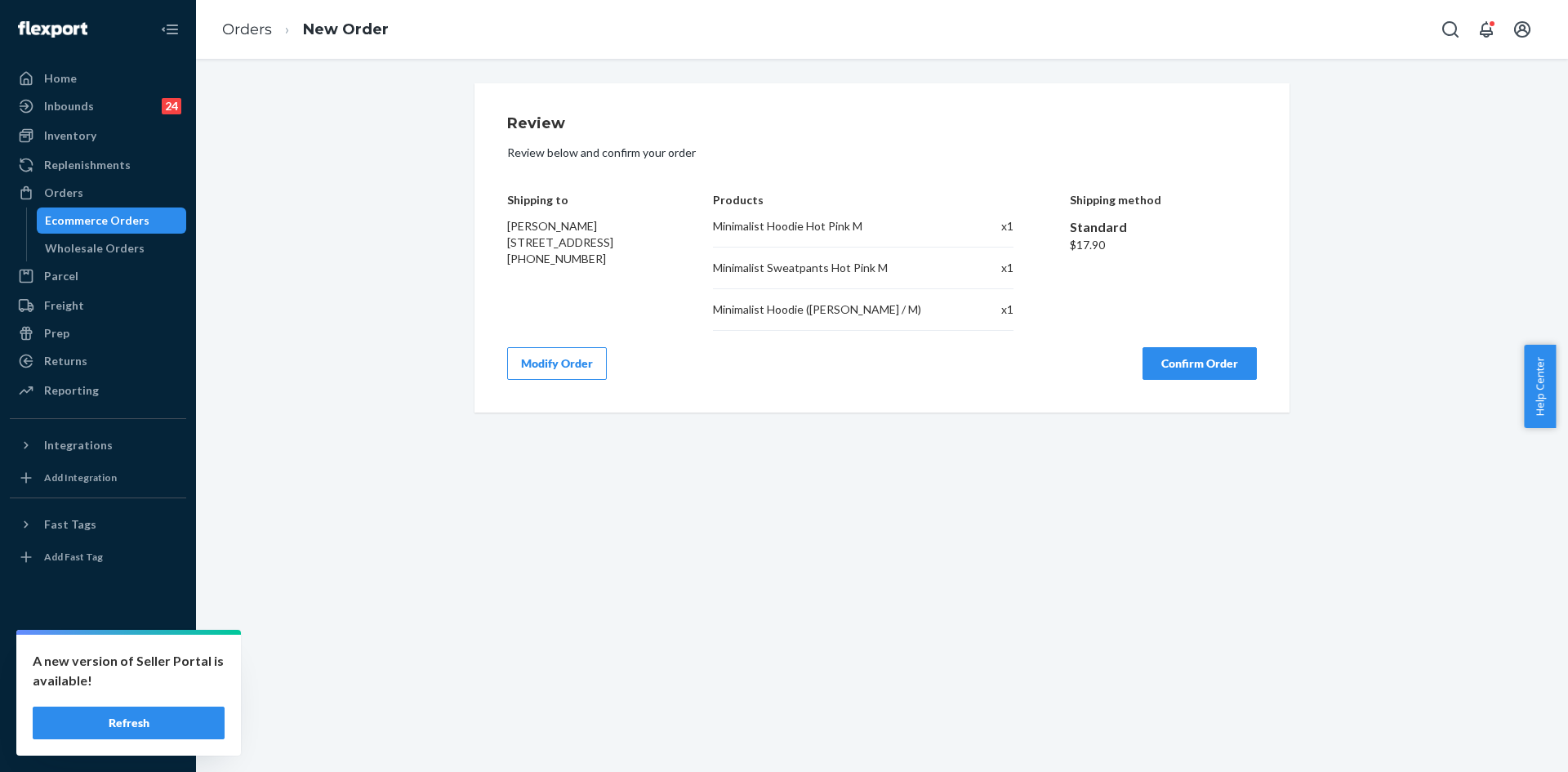
drag, startPoint x: 1209, startPoint y: 366, endPoint x: 1098, endPoint y: 374, distance: 111.3
click at [1209, 365] on button "Confirm Order" at bounding box center [1200, 363] width 114 height 33
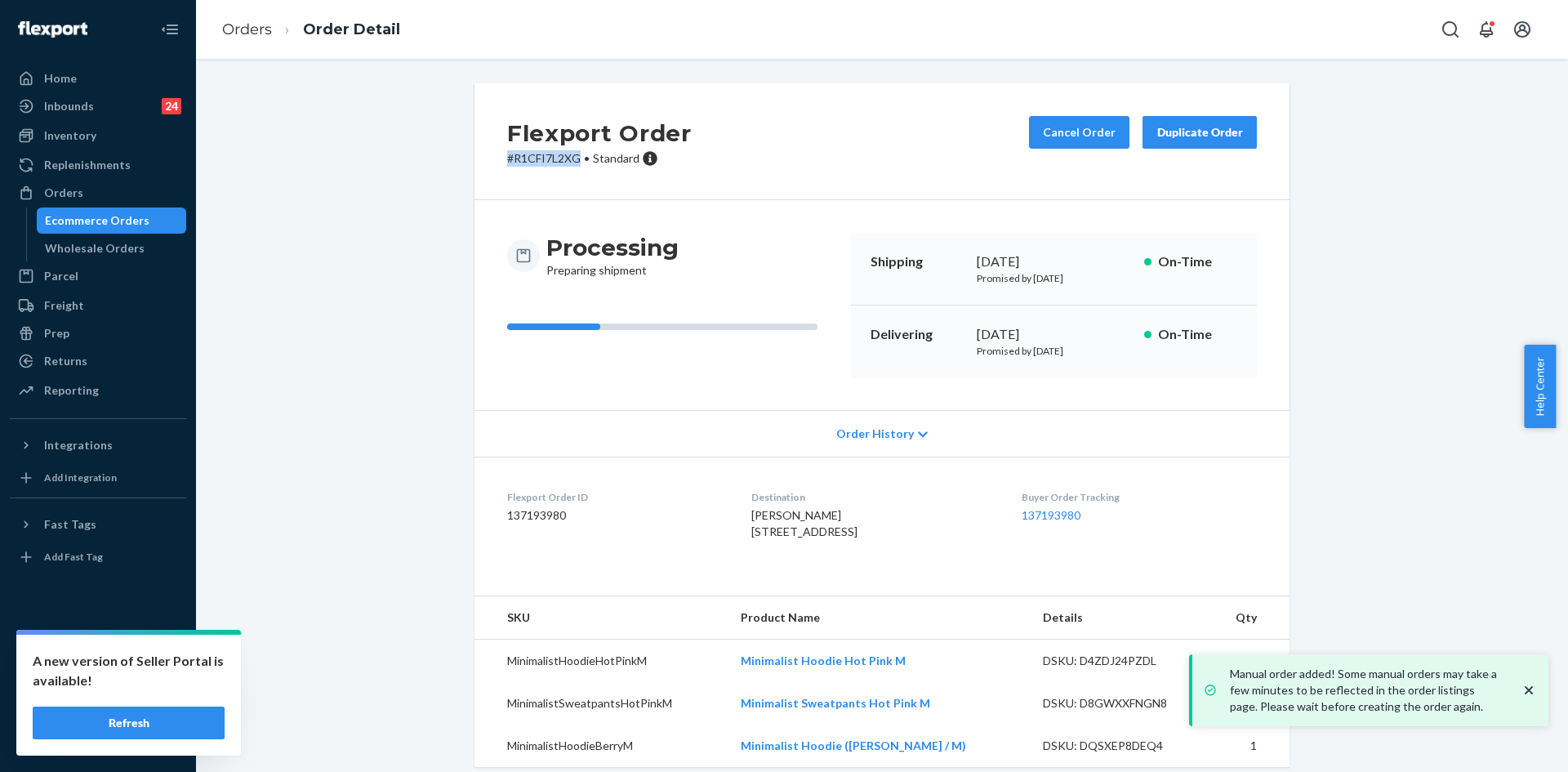
drag, startPoint x: 574, startPoint y: 161, endPoint x: 485, endPoint y: 166, distance: 89.1
click at [485, 166] on div "Flexport Order # R1CFI7L2XG • Standard Cancel Order Duplicate Order" at bounding box center [882, 141] width 815 height 117
copy p "# R1CFI7L2XG"
